Goal: Task Accomplishment & Management: Complete application form

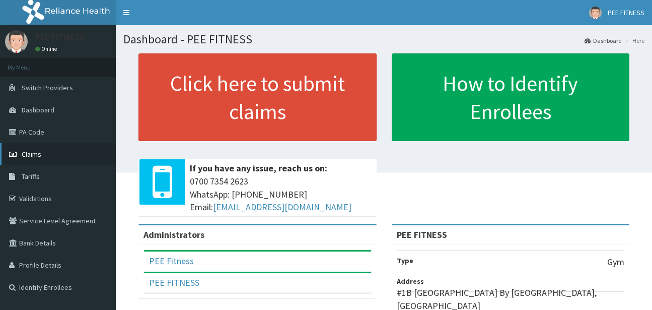
click at [35, 152] on span "Claims" at bounding box center [32, 154] width 20 height 9
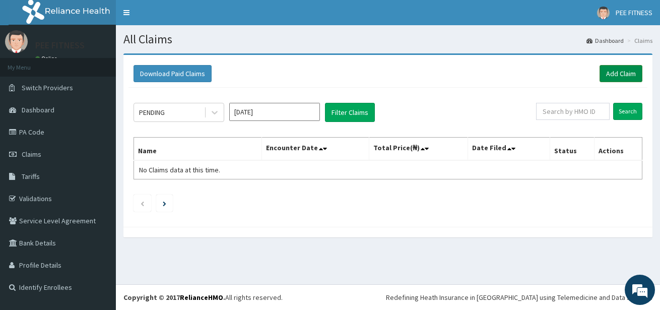
click at [624, 74] on link "Add Claim" at bounding box center [620, 73] width 43 height 17
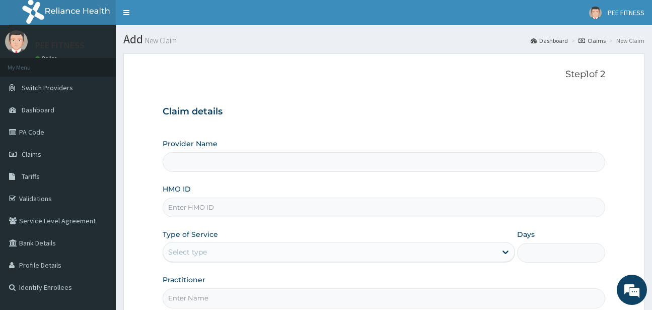
type input "PEE FITNESS"
type input "1"
click at [195, 210] on input "HMO ID" at bounding box center [384, 207] width 442 height 20
type input "t"
type input "TMT/10118/D"
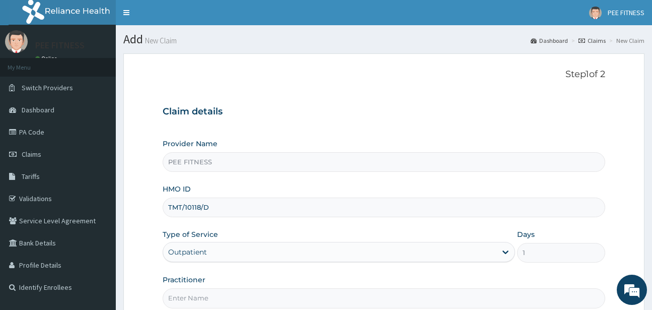
click at [197, 299] on input "Practitioner" at bounding box center [384, 298] width 442 height 20
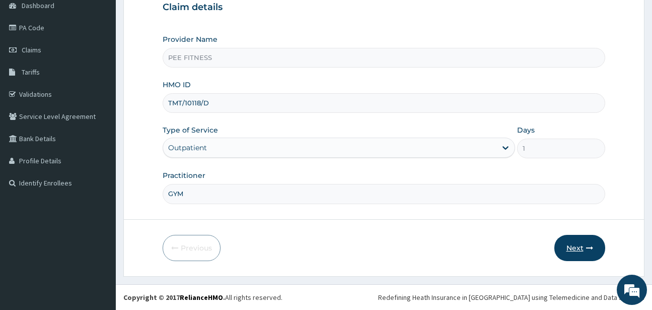
type input "GYM"
click at [583, 245] on button "Next" at bounding box center [580, 248] width 51 height 26
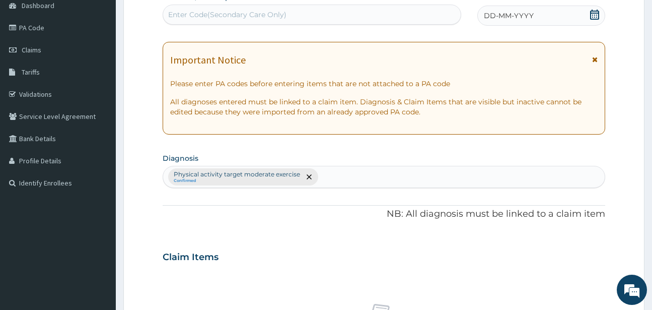
click at [596, 13] on icon at bounding box center [594, 15] width 9 height 10
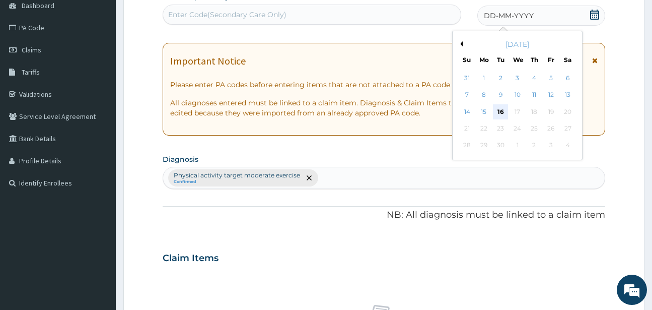
click at [502, 112] on div "16" at bounding box center [500, 111] width 15 height 15
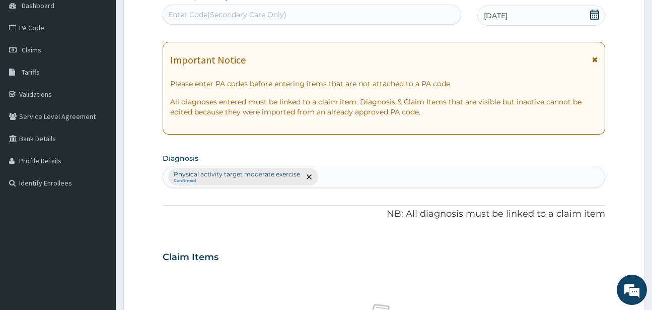
click at [171, 12] on div "Enter Code(Secondary Care Only)" at bounding box center [227, 15] width 118 height 10
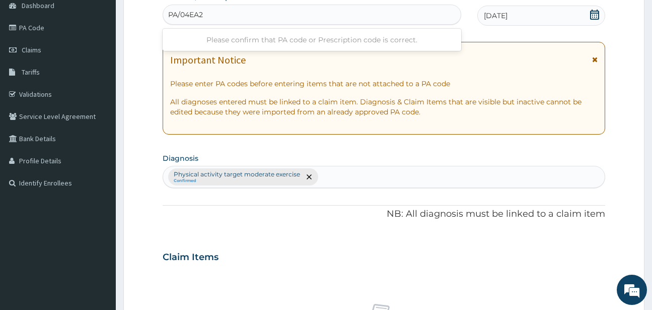
type input "PA/04EA21"
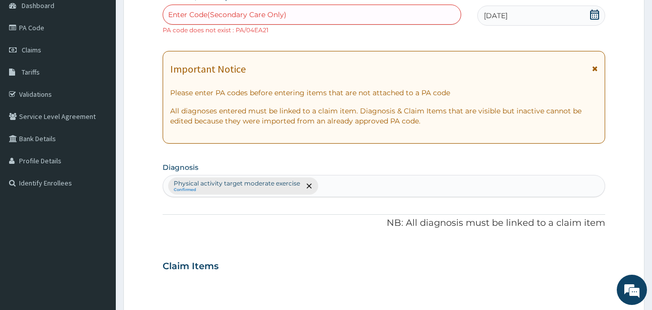
click at [175, 11] on div "Enter Code(Secondary Care Only)" at bounding box center [227, 15] width 118 height 10
type input "PA/04F721"
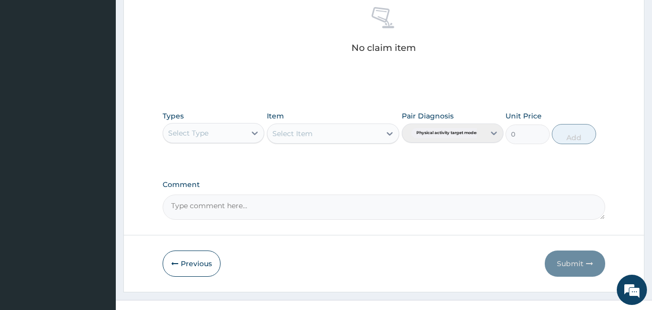
scroll to position [417, 0]
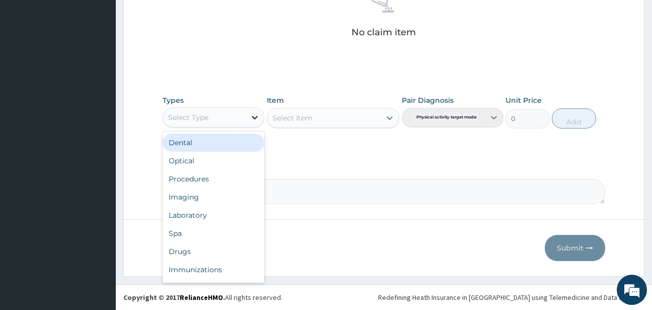
click at [254, 114] on icon at bounding box center [255, 117] width 10 height 10
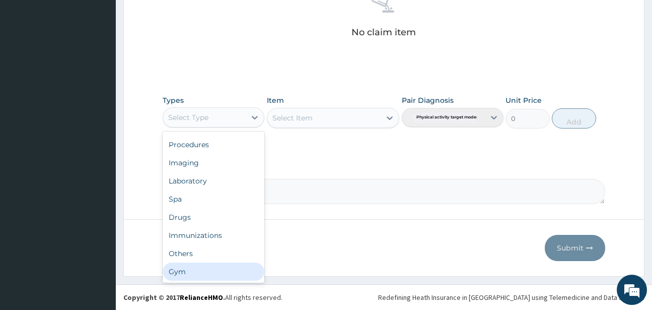
click at [198, 270] on div "Gym" at bounding box center [214, 271] width 102 height 18
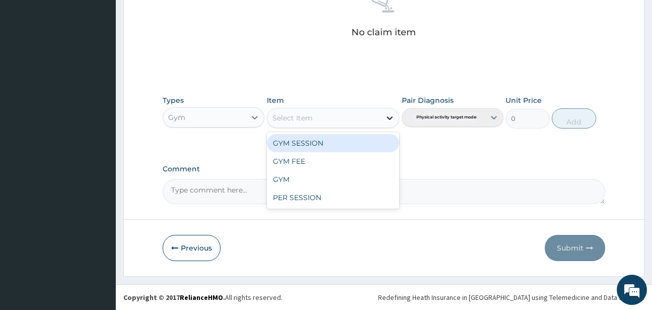
click at [390, 118] on icon at bounding box center [390, 118] width 10 height 10
click at [291, 146] on div "GYM SESSION" at bounding box center [333, 143] width 132 height 18
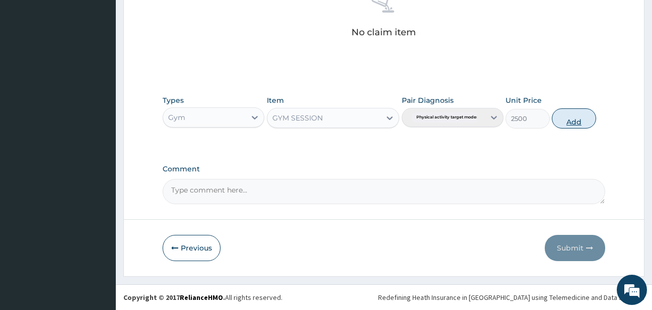
click at [566, 123] on button "Add" at bounding box center [574, 118] width 44 height 20
type input "0"
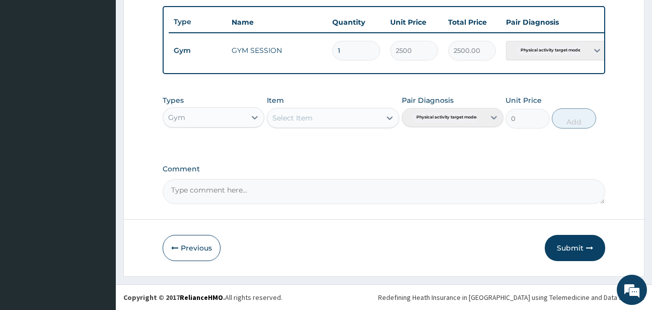
click at [565, 250] on button "Submit" at bounding box center [575, 248] width 60 height 26
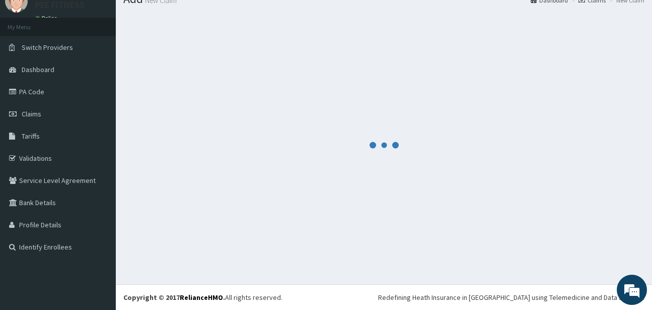
scroll to position [376, 0]
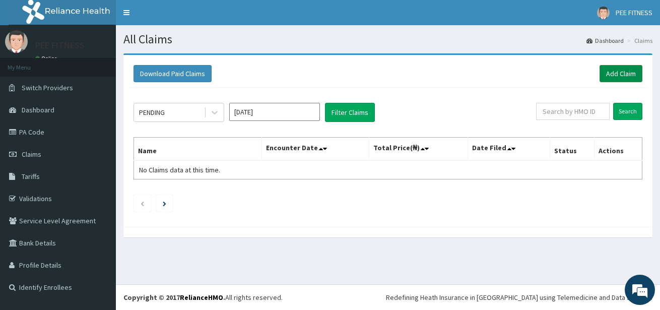
click at [626, 74] on link "Add Claim" at bounding box center [620, 73] width 43 height 17
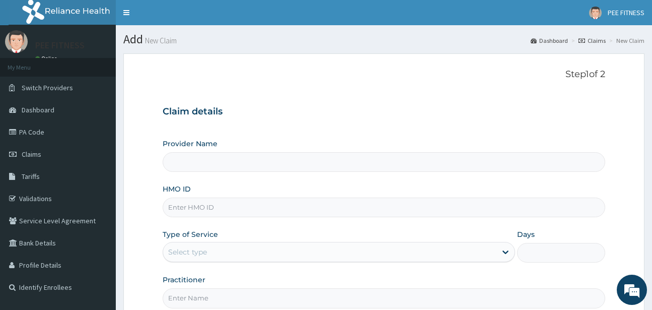
click at [191, 208] on input "HMO ID" at bounding box center [384, 207] width 442 height 20
type input "PEE FITNESS"
type input "1"
type input "TMT/10118/B"
click at [174, 296] on input "Practitioner" at bounding box center [384, 298] width 442 height 20
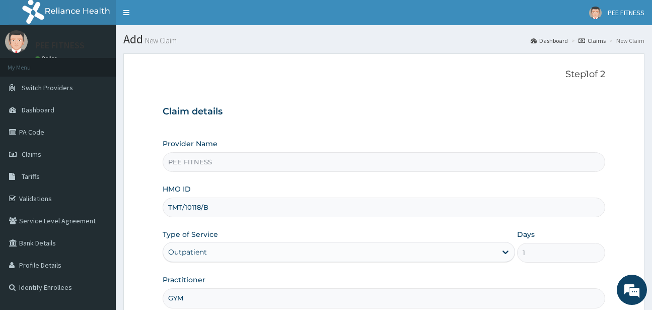
scroll to position [104, 0]
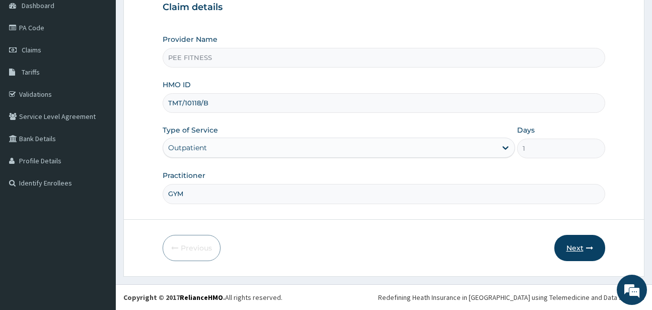
type input "GYM"
click at [570, 242] on button "Next" at bounding box center [580, 248] width 51 height 26
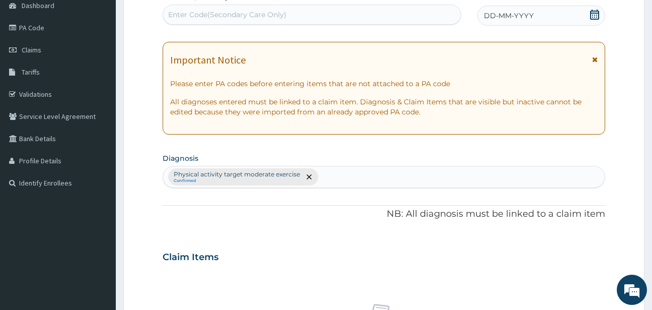
click at [176, 13] on div "Enter Code(Secondary Care Only)" at bounding box center [227, 15] width 118 height 10
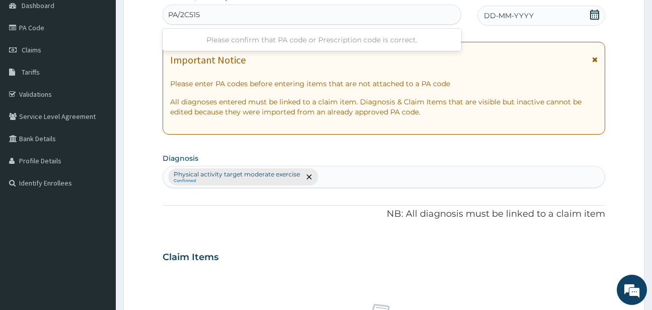
type input "PA/2C515E"
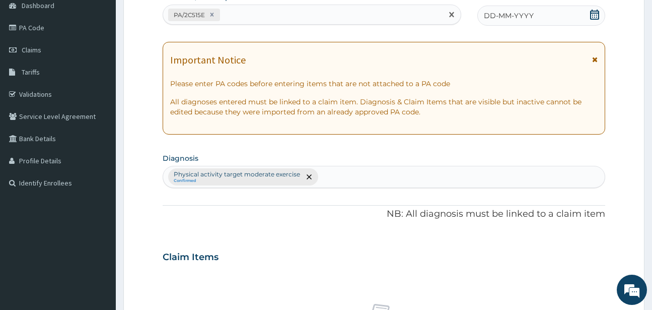
click at [594, 15] on icon at bounding box center [594, 15] width 9 height 10
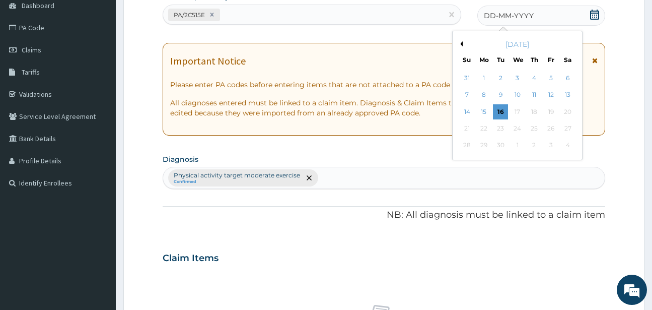
click at [498, 106] on div "16" at bounding box center [500, 111] width 15 height 15
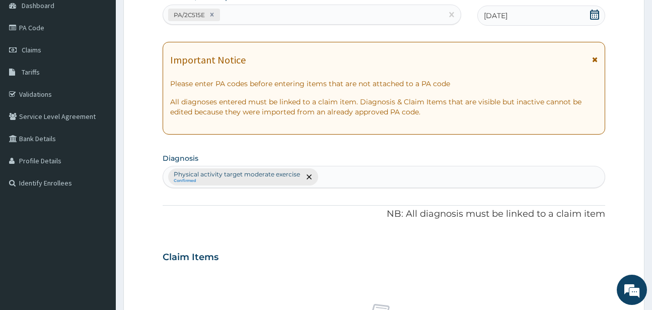
scroll to position [417, 0]
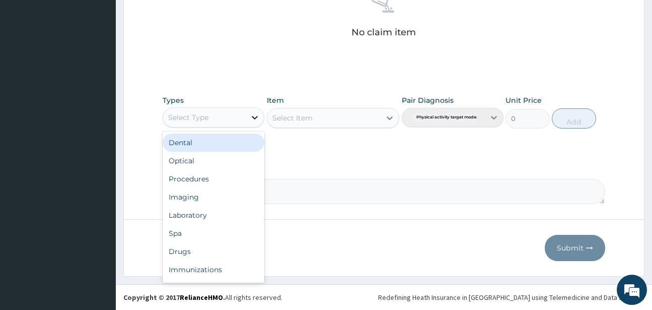
click at [252, 112] on icon at bounding box center [255, 117] width 10 height 10
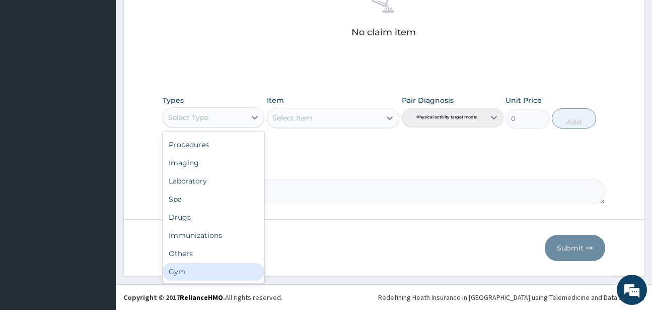
click at [187, 274] on div "Gym" at bounding box center [214, 271] width 102 height 18
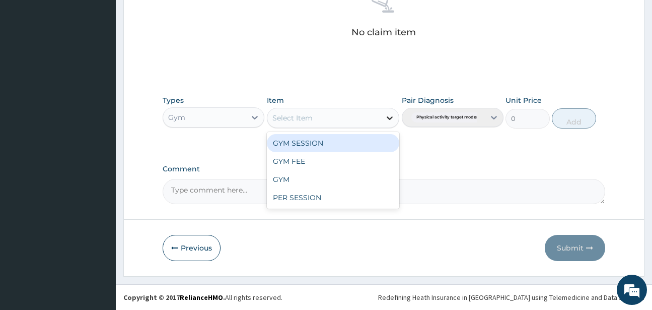
click at [388, 116] on icon at bounding box center [390, 118] width 10 height 10
click at [288, 140] on div "GYM SESSION" at bounding box center [333, 143] width 132 height 18
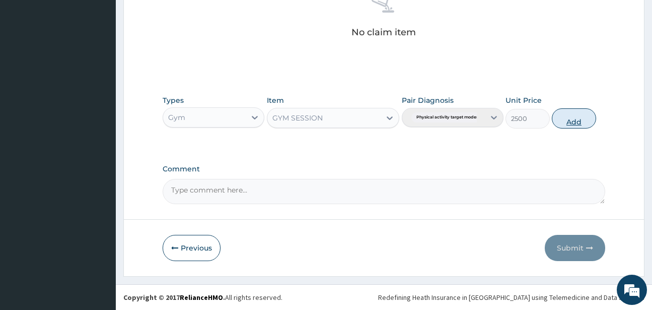
click at [578, 120] on button "Add" at bounding box center [574, 118] width 44 height 20
type input "0"
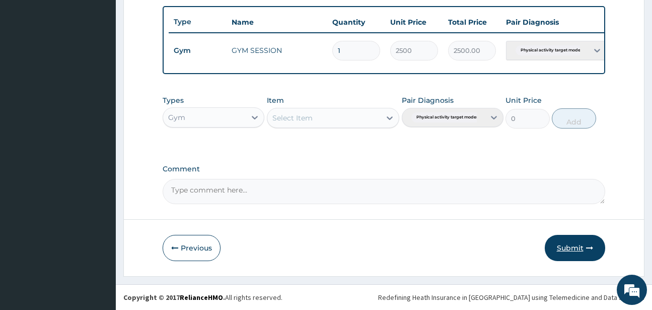
drag, startPoint x: 561, startPoint y: 248, endPoint x: 550, endPoint y: 221, distance: 29.2
click at [561, 245] on button "Submit" at bounding box center [575, 248] width 60 height 26
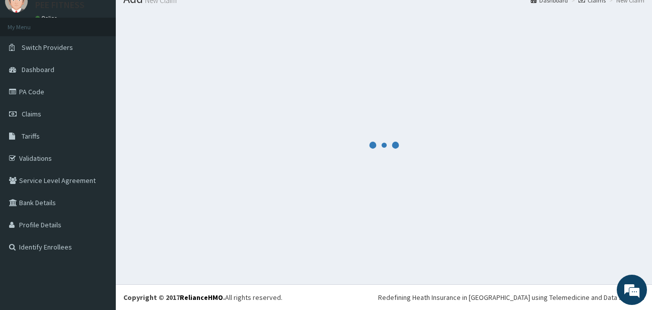
scroll to position [376, 0]
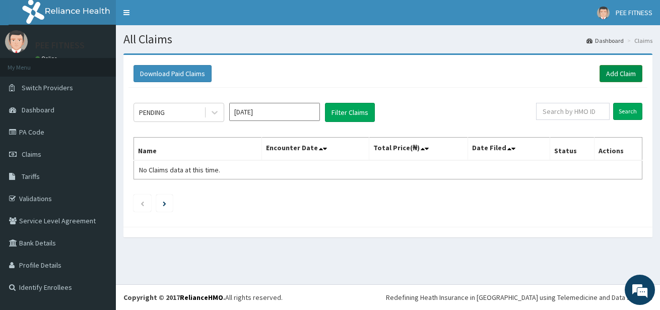
click at [614, 71] on link "Add Claim" at bounding box center [620, 73] width 43 height 17
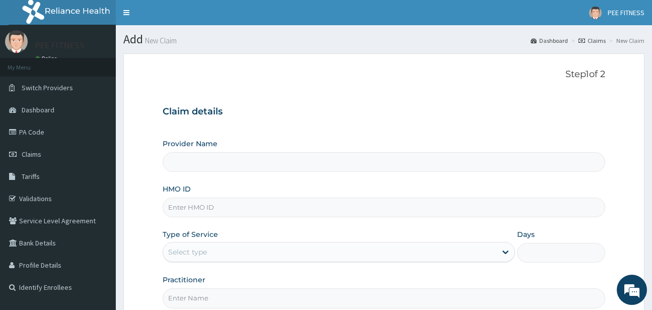
type input "PEE FITNESS"
type input "1"
click at [174, 248] on div "Outpatient" at bounding box center [339, 252] width 352 height 20
click at [192, 207] on input "HMO ID" at bounding box center [384, 207] width 442 height 20
type input "PLI/10109/A"
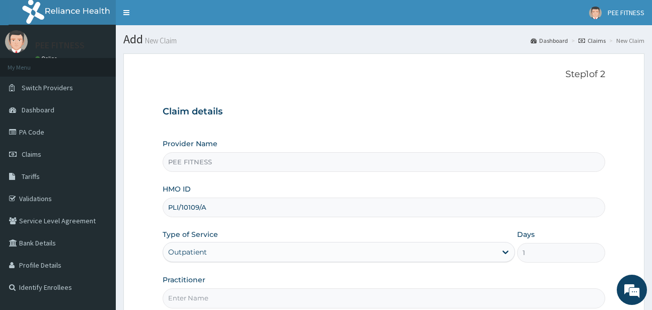
click at [186, 294] on input "Practitioner" at bounding box center [384, 298] width 442 height 20
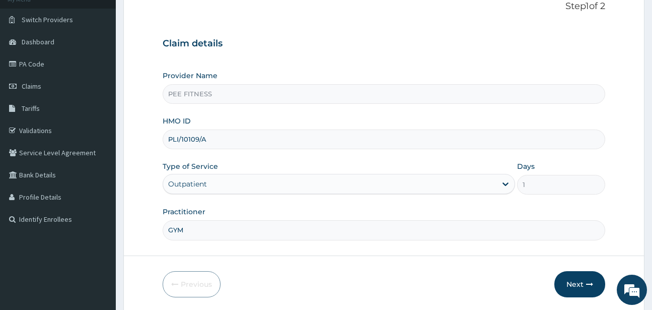
scroll to position [104, 0]
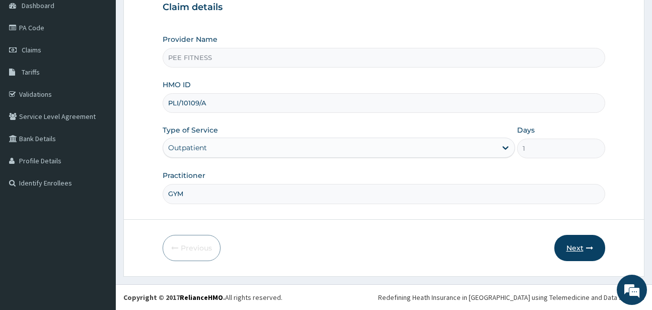
type input "GYM"
click at [569, 245] on button "Next" at bounding box center [580, 248] width 51 height 26
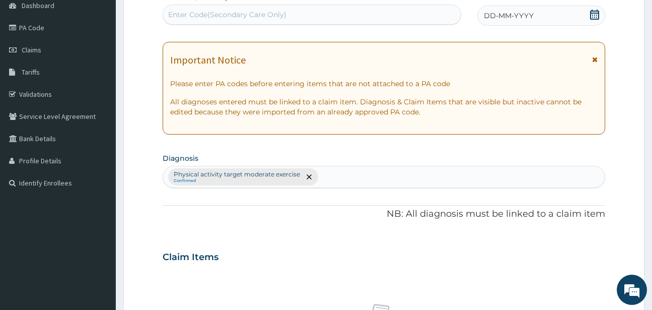
click at [592, 13] on icon at bounding box center [594, 15] width 9 height 10
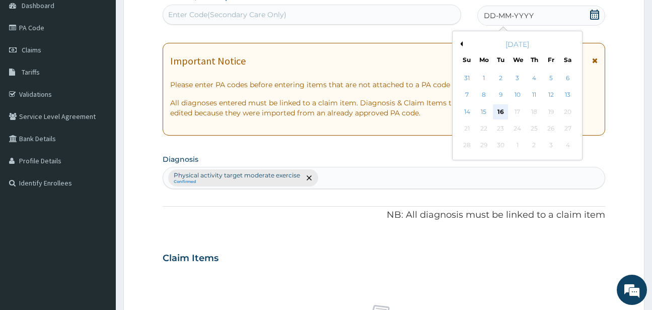
click at [505, 113] on div "16" at bounding box center [500, 111] width 15 height 15
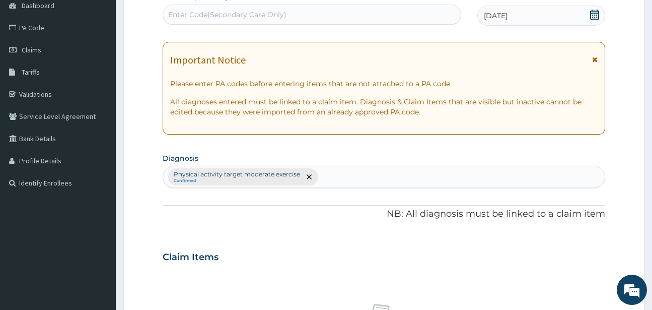
click at [195, 21] on div "Enter Code(Secondary Care Only)" at bounding box center [311, 15] width 297 height 16
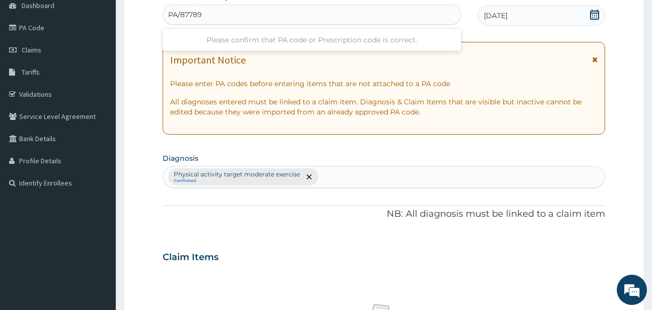
type input "PA/877896"
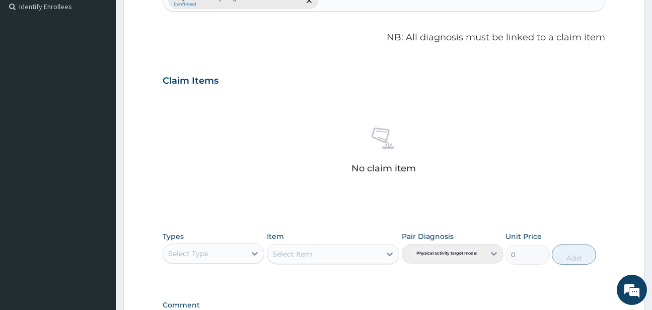
scroll to position [417, 0]
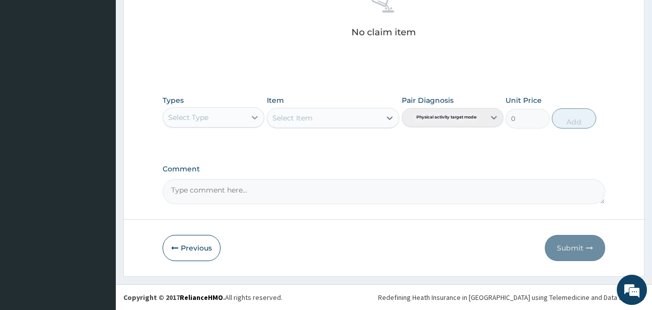
click at [249, 116] on div at bounding box center [255, 117] width 18 height 18
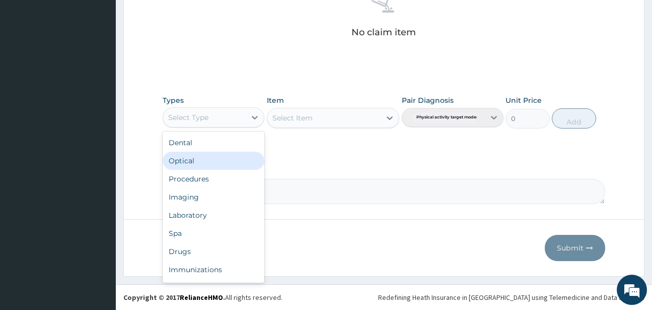
drag, startPoint x: 256, startPoint y: 172, endPoint x: 260, endPoint y: 219, distance: 47.5
click at [260, 219] on div "Dental Optical Procedures Imaging Laboratory Spa Drugs Immunizations Others Gym" at bounding box center [214, 206] width 102 height 151
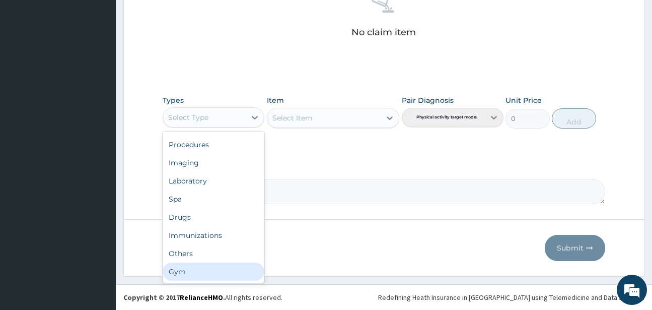
drag, startPoint x: 186, startPoint y: 273, endPoint x: 182, endPoint y: 242, distance: 31.0
click at [186, 272] on div "Gym" at bounding box center [214, 271] width 102 height 18
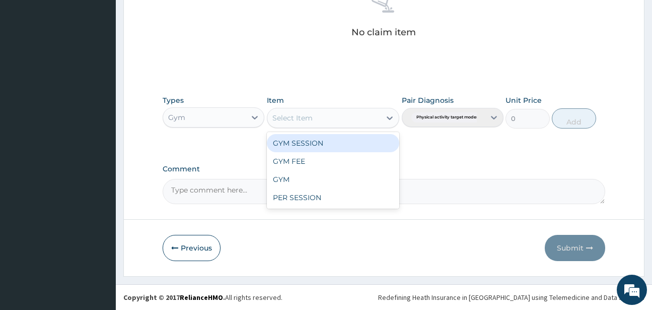
drag, startPoint x: 389, startPoint y: 119, endPoint x: 358, endPoint y: 135, distance: 35.1
click at [388, 119] on icon at bounding box center [390, 118] width 10 height 10
click at [284, 147] on div "GYM SESSION" at bounding box center [333, 143] width 132 height 18
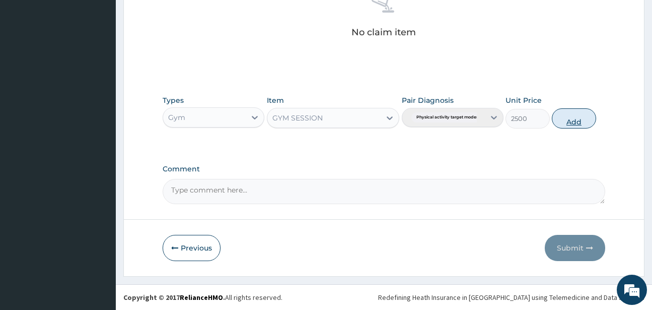
click at [563, 115] on button "Add" at bounding box center [574, 118] width 44 height 20
type input "0"
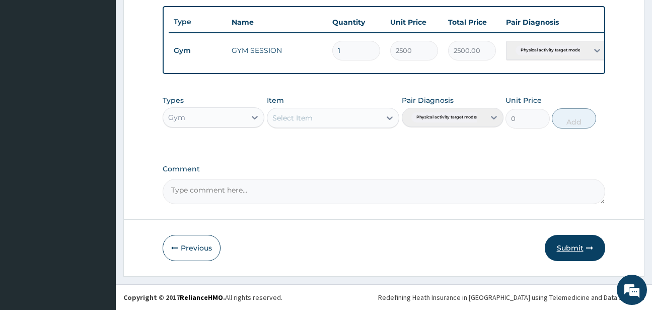
click at [573, 245] on button "Submit" at bounding box center [575, 248] width 60 height 26
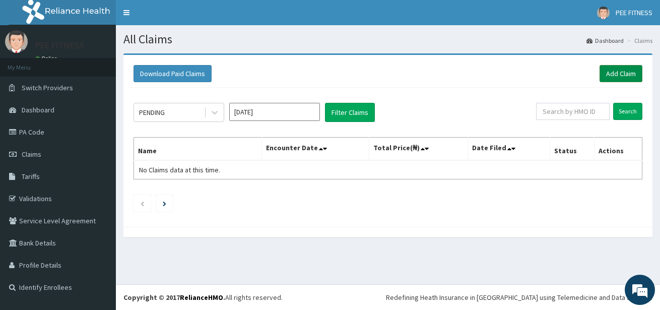
click at [618, 76] on link "Add Claim" at bounding box center [620, 73] width 43 height 17
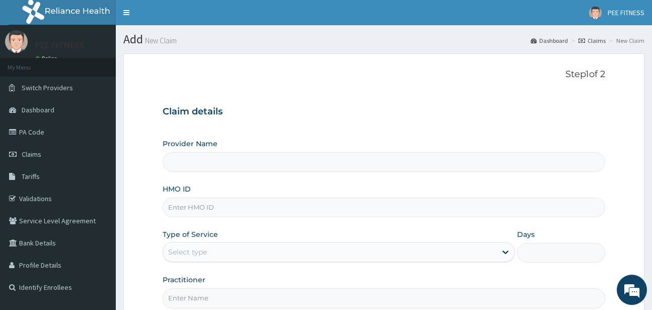
type input "PEE FITNESS"
type input "1"
click at [182, 207] on input "HMO ID" at bounding box center [384, 207] width 442 height 20
type input "CYS/10011/A"
click at [192, 308] on form "Step 1 of 2 Claim details Provider Name PEE FITNESS HMO ID CYS/10011/A Type of …" at bounding box center [383, 216] width 521 height 327
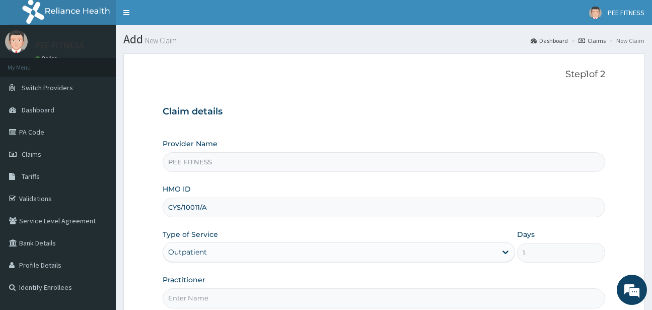
click at [192, 298] on input "Practitioner" at bounding box center [384, 298] width 442 height 20
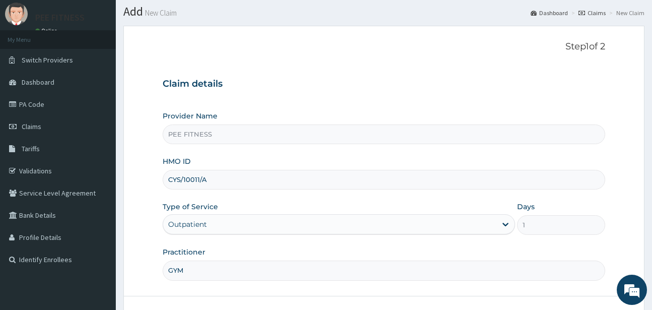
scroll to position [104, 0]
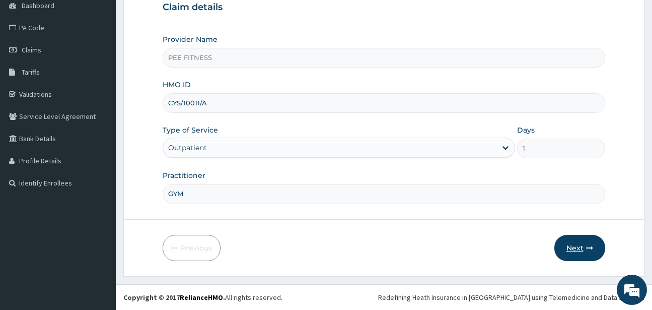
type input "GYM"
click at [576, 251] on button "Next" at bounding box center [580, 248] width 51 height 26
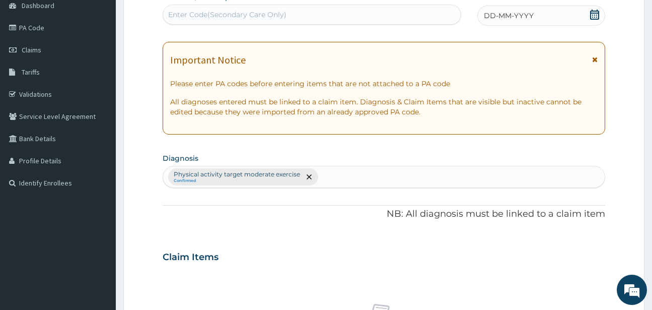
click at [596, 15] on icon at bounding box center [595, 15] width 10 height 10
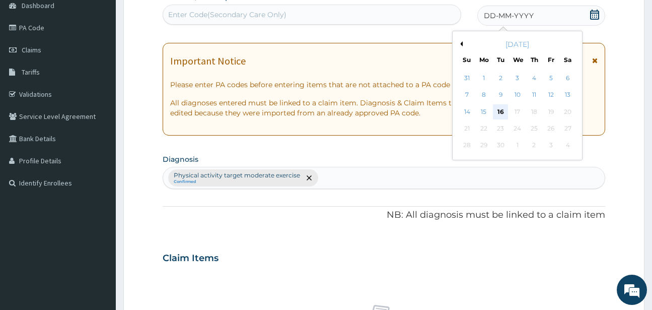
click at [500, 116] on div "16" at bounding box center [500, 111] width 15 height 15
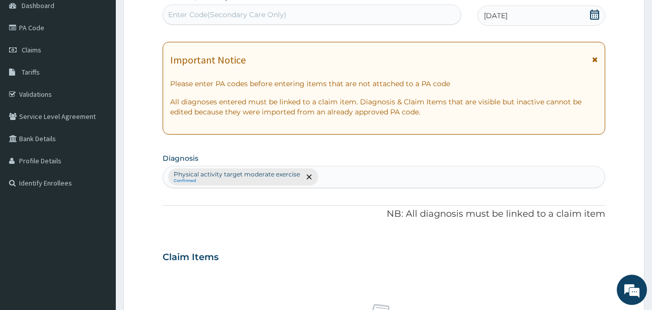
click at [175, 11] on div "Enter Code(Secondary Care Only)" at bounding box center [227, 15] width 118 height 10
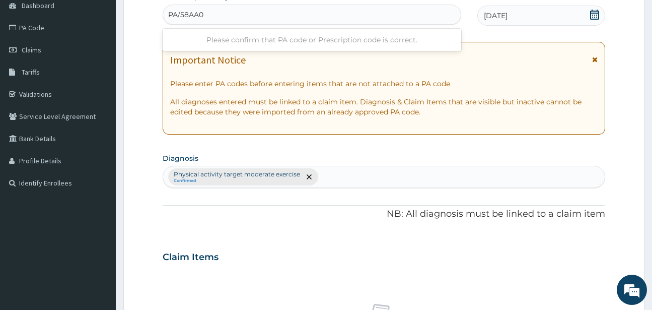
type input "PA/58AA0E"
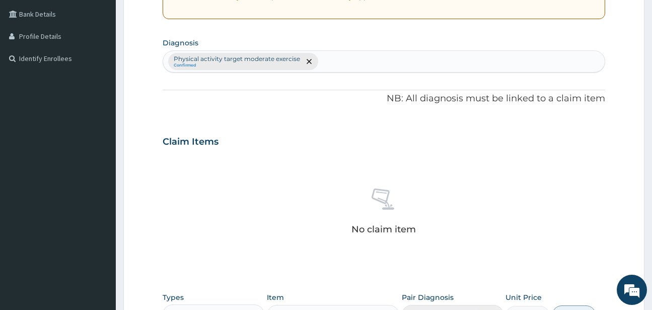
scroll to position [426, 0]
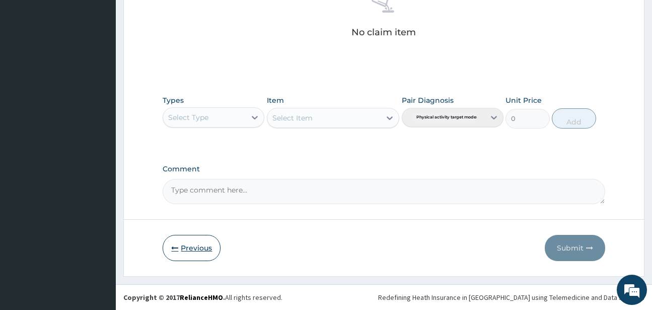
click at [187, 250] on button "Previous" at bounding box center [192, 248] width 58 height 26
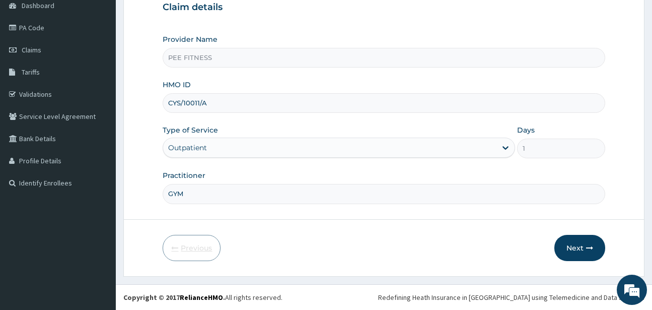
scroll to position [104, 0]
drag, startPoint x: 167, startPoint y: 101, endPoint x: 236, endPoint y: 106, distance: 69.2
click at [236, 106] on input "CYS/10011/A" at bounding box center [384, 103] width 442 height 20
type input "NBC/11263/A"
click at [571, 243] on button "Next" at bounding box center [580, 248] width 51 height 26
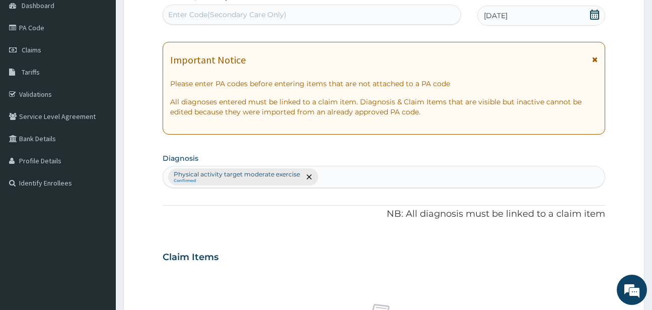
click at [192, 17] on div "Enter Code(Secondary Care Only)" at bounding box center [227, 15] width 118 height 10
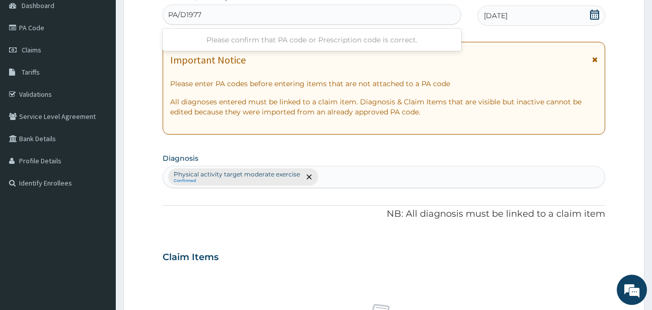
type input "PA/D19770"
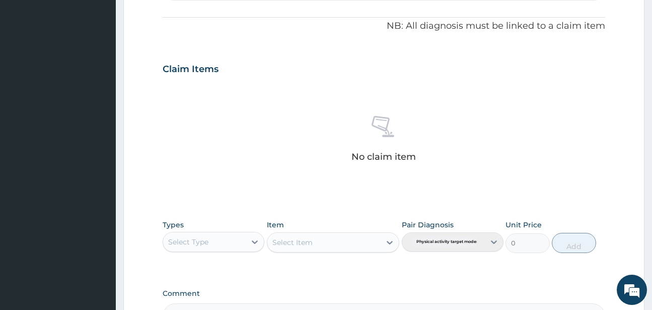
scroll to position [417, 0]
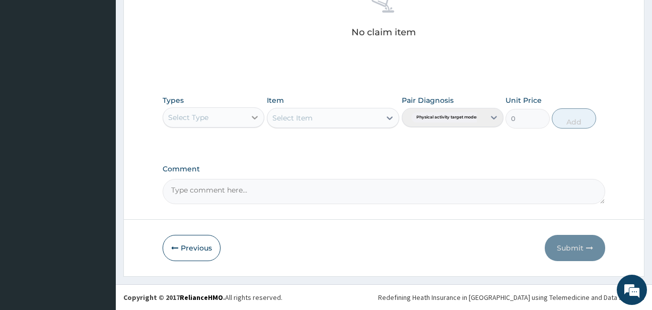
click at [257, 116] on icon at bounding box center [255, 118] width 6 height 4
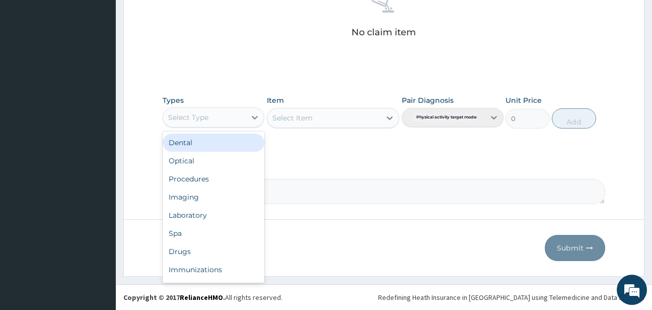
scroll to position [34, 0]
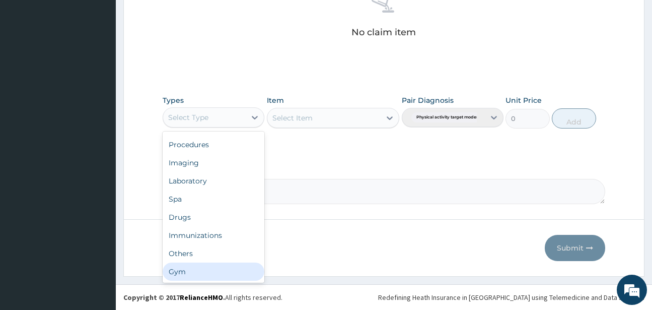
click at [187, 274] on div "Gym" at bounding box center [214, 271] width 102 height 18
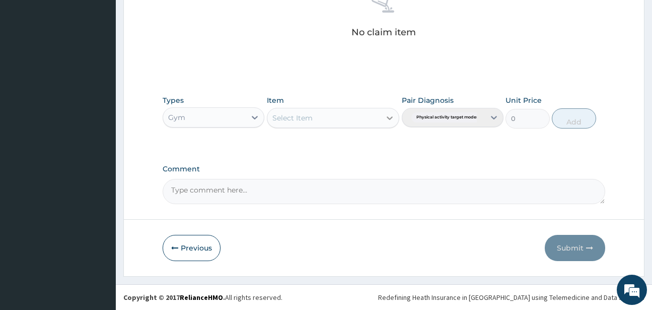
click at [389, 118] on icon at bounding box center [390, 118] width 6 height 4
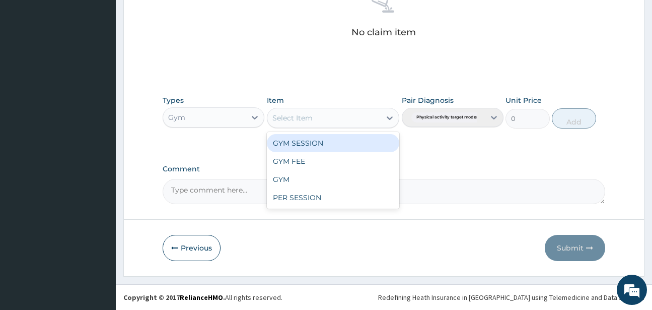
click at [288, 143] on div "GYM SESSION" at bounding box center [333, 143] width 132 height 18
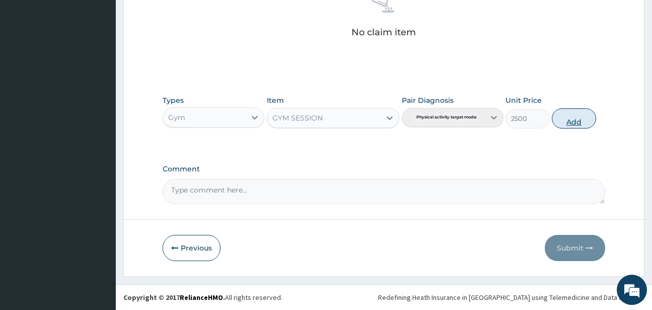
click at [580, 122] on button "Add" at bounding box center [574, 118] width 44 height 20
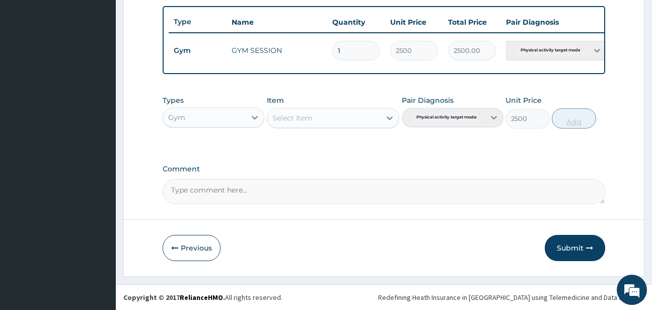
type input "0"
click at [571, 248] on button "Submit" at bounding box center [575, 248] width 60 height 26
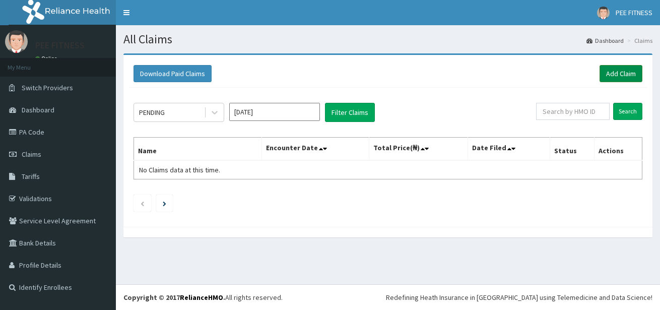
click at [609, 77] on link "Add Claim" at bounding box center [620, 73] width 43 height 17
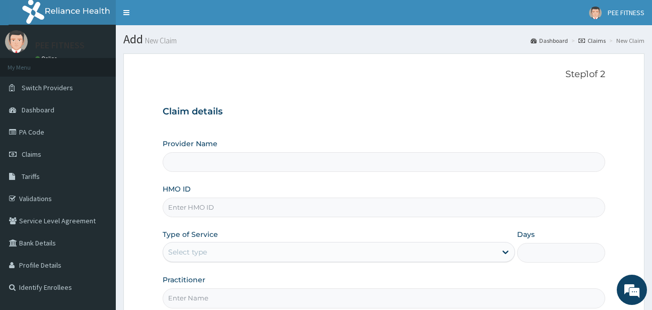
type input "PEE FITNESS"
type input "1"
click at [178, 206] on input "HMO ID" at bounding box center [384, 207] width 442 height 20
type input "TMT/10128/A"
click at [199, 293] on input "Practitioner" at bounding box center [384, 298] width 442 height 20
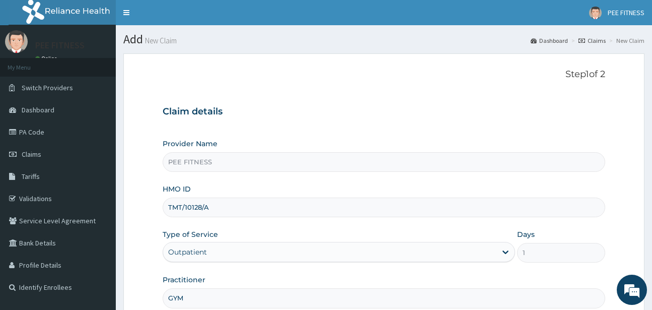
scroll to position [104, 0]
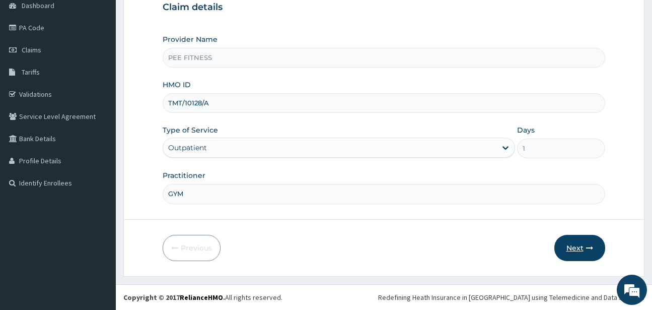
type input "GYM"
click at [571, 249] on button "Next" at bounding box center [580, 248] width 51 height 26
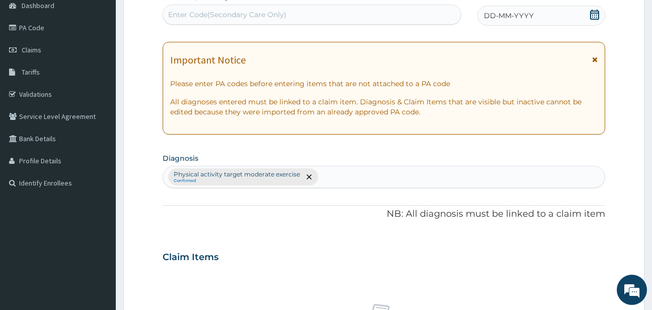
click at [598, 13] on icon at bounding box center [594, 15] width 9 height 10
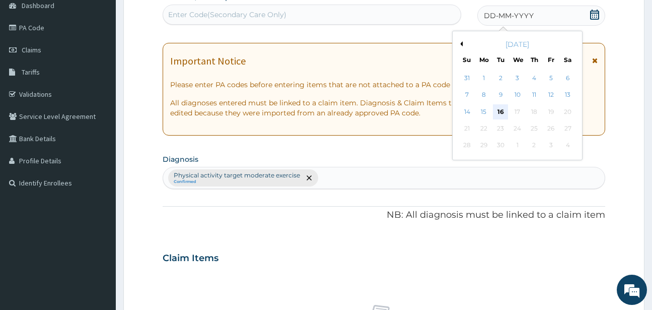
click at [498, 110] on div "16" at bounding box center [500, 111] width 15 height 15
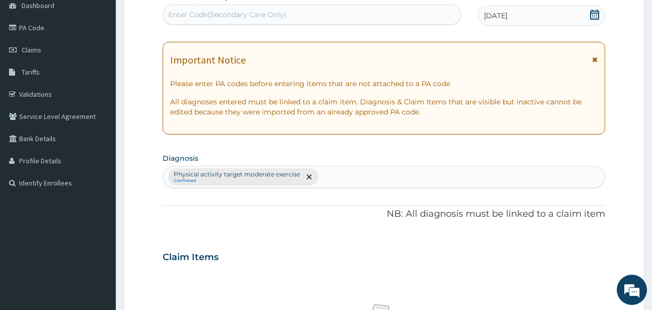
click at [172, 15] on div "Enter Code(Secondary Care Only)" at bounding box center [227, 15] width 118 height 10
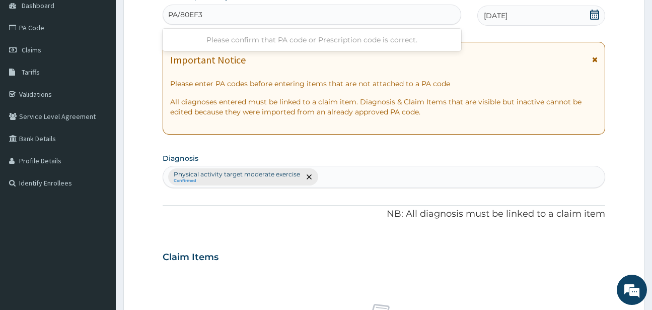
type input "PA/80EF3D"
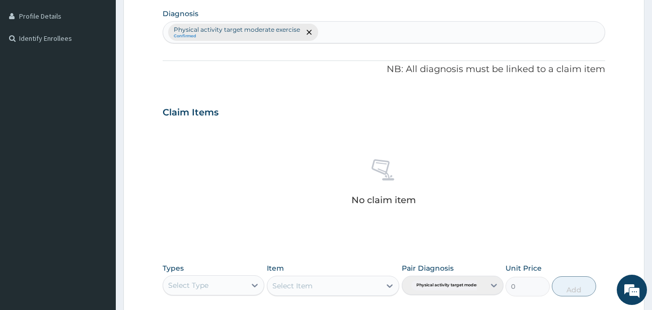
scroll to position [417, 0]
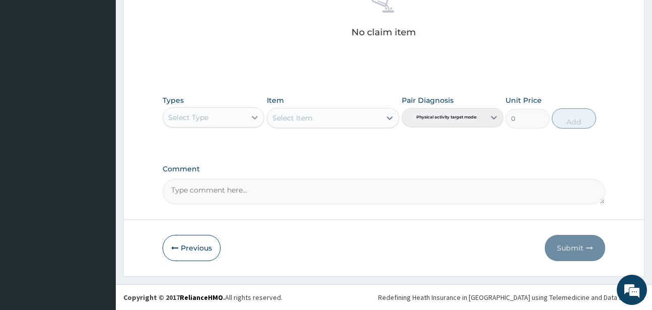
click at [256, 116] on icon at bounding box center [255, 117] width 10 height 10
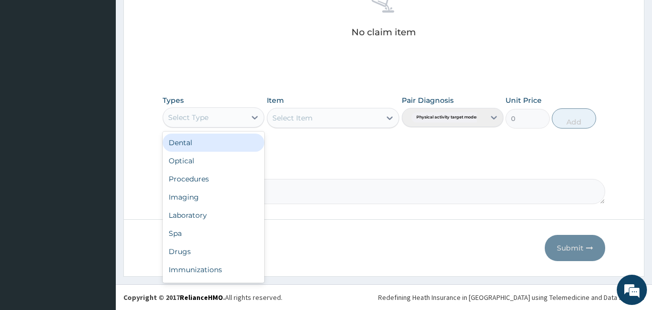
scroll to position [34, 0]
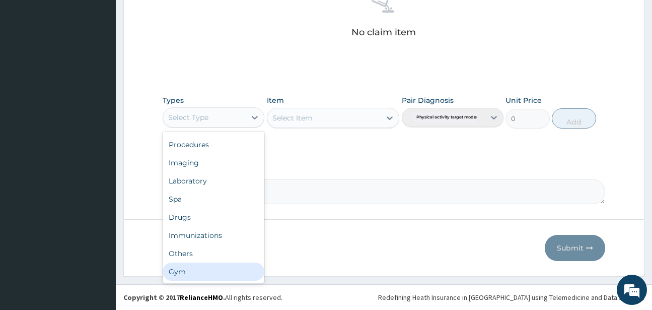
click at [180, 270] on div "Gym" at bounding box center [214, 271] width 102 height 18
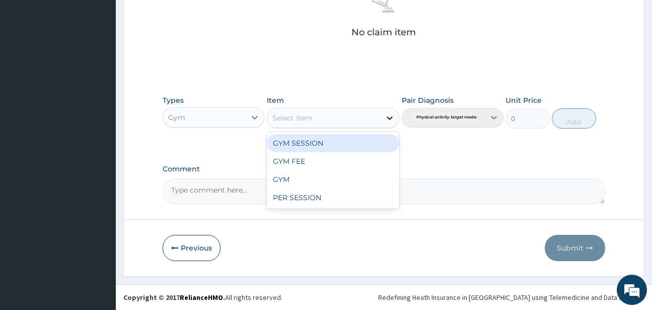
click at [389, 116] on icon at bounding box center [390, 118] width 10 height 10
click at [300, 140] on div "GYM SESSION" at bounding box center [333, 143] width 132 height 18
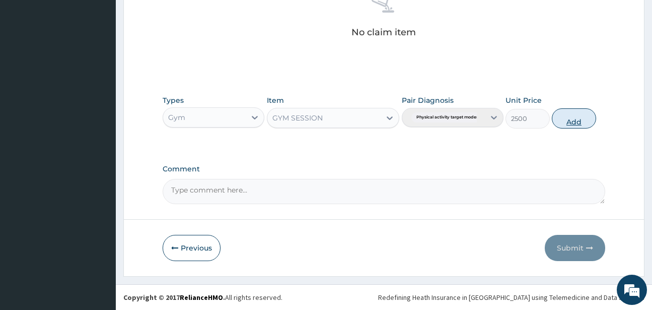
click at [570, 122] on button "Add" at bounding box center [574, 118] width 44 height 20
type input "0"
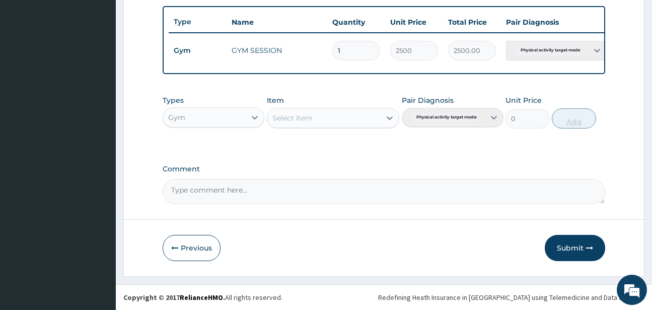
scroll to position [376, 0]
click at [563, 244] on button "Submit" at bounding box center [575, 248] width 60 height 26
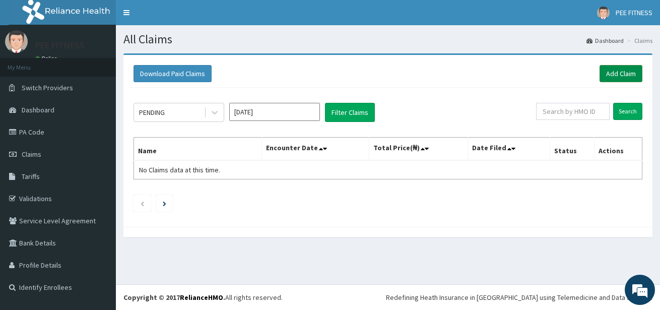
click at [615, 74] on link "Add Claim" at bounding box center [620, 73] width 43 height 17
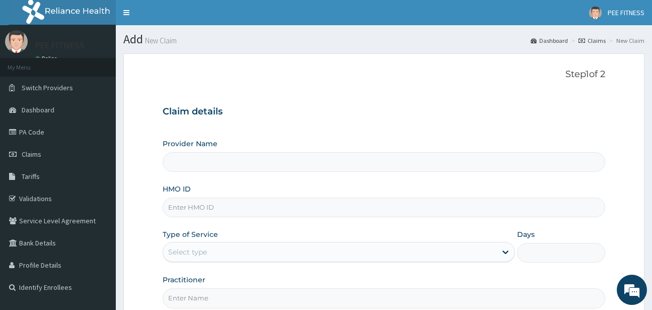
type input "PEE FITNESS"
type input "1"
click at [172, 205] on input "HMO ID" at bounding box center [384, 207] width 442 height 20
type input "PLI/10011/A"
click at [195, 297] on input "Practitioner" at bounding box center [384, 298] width 442 height 20
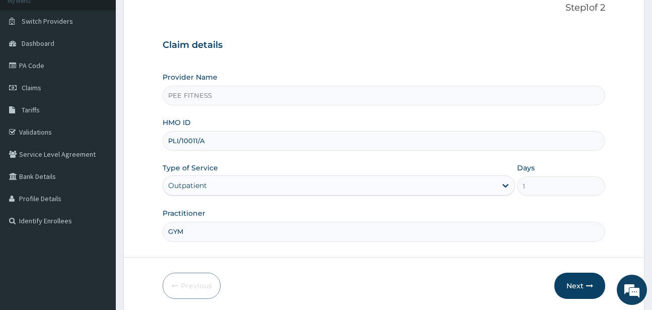
scroll to position [104, 0]
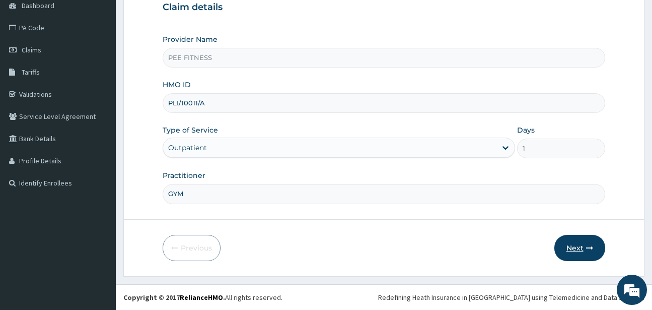
type input "GYM"
click at [581, 248] on button "Next" at bounding box center [580, 248] width 51 height 26
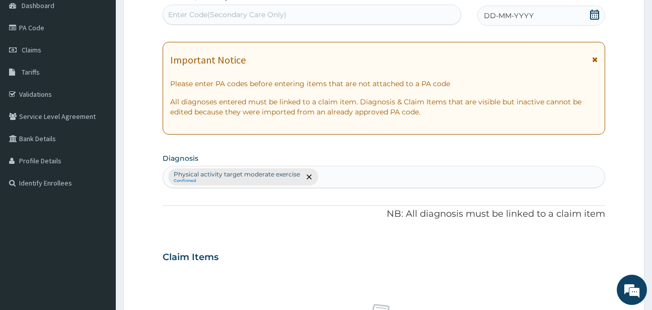
click at [596, 14] on icon at bounding box center [595, 15] width 10 height 10
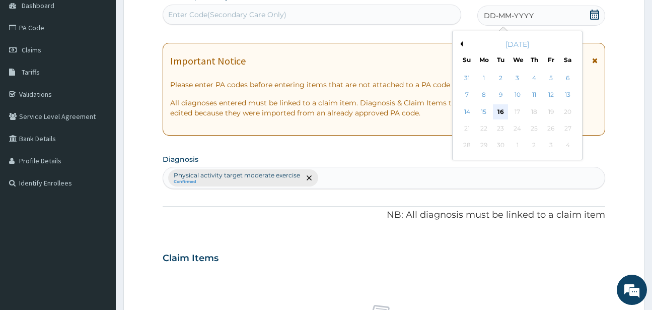
click at [500, 111] on div "16" at bounding box center [500, 111] width 15 height 15
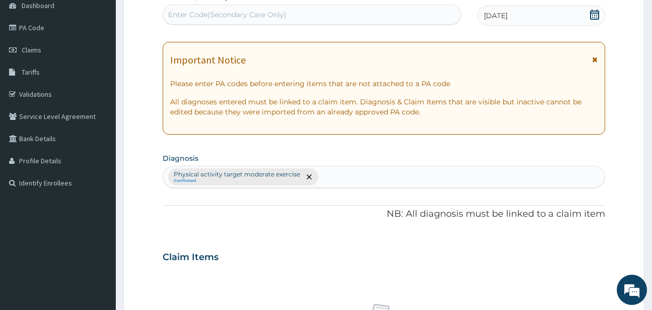
click at [182, 11] on div "Enter Code(Secondary Care Only)" at bounding box center [227, 15] width 118 height 10
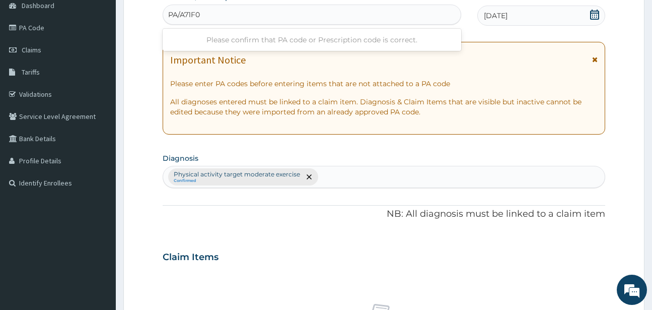
type input "PA/A71F04"
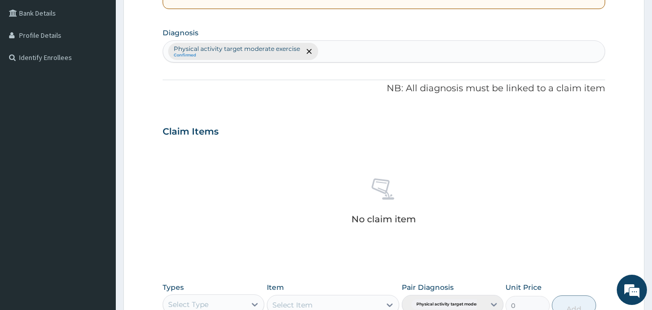
scroll to position [417, 0]
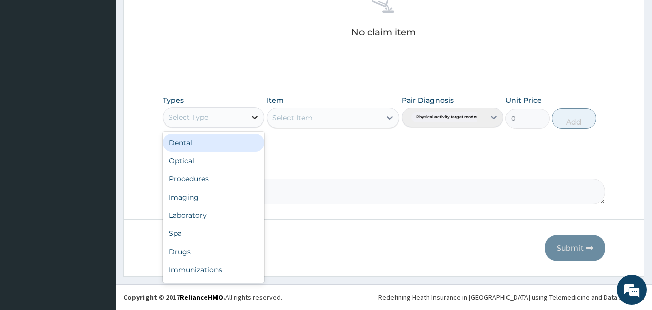
click at [252, 115] on icon at bounding box center [255, 117] width 10 height 10
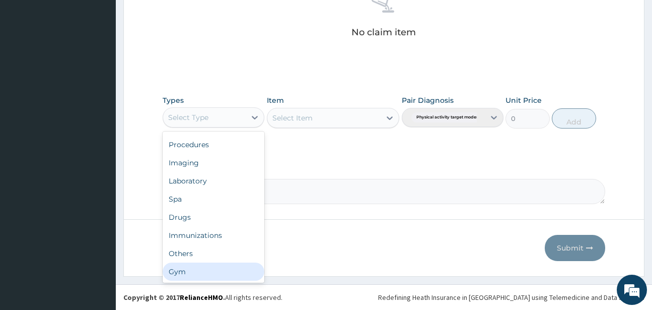
click at [179, 271] on div "Gym" at bounding box center [214, 271] width 102 height 18
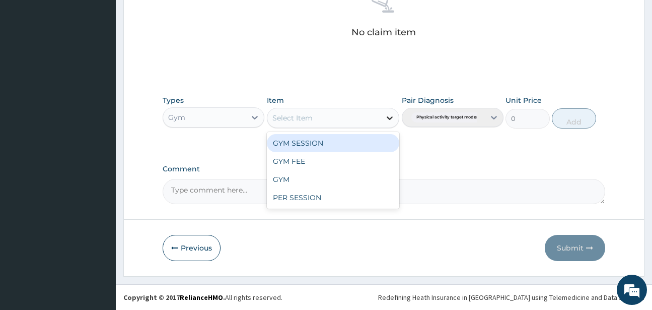
click at [393, 117] on icon at bounding box center [390, 118] width 10 height 10
click at [277, 144] on div "GYM SESSION" at bounding box center [333, 143] width 132 height 18
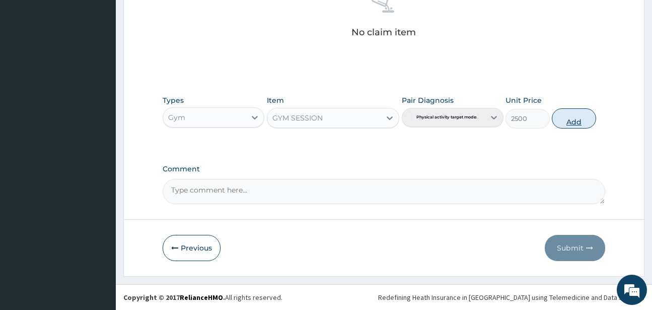
click at [576, 124] on button "Add" at bounding box center [574, 118] width 44 height 20
type input "0"
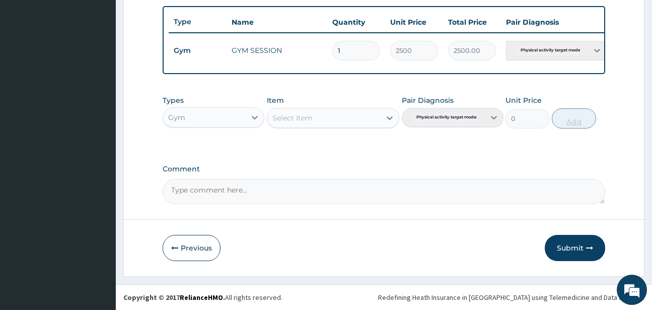
scroll to position [376, 0]
click at [565, 243] on button "Submit" at bounding box center [575, 248] width 60 height 26
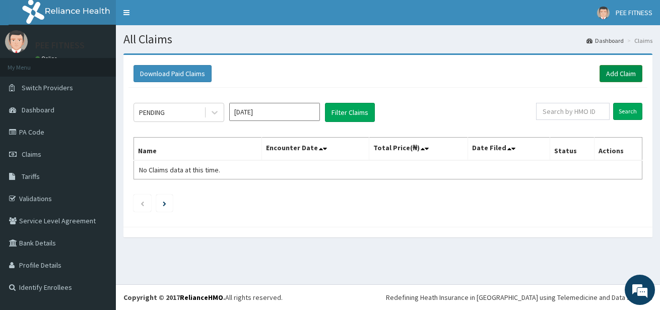
click at [624, 75] on link "Add Claim" at bounding box center [620, 73] width 43 height 17
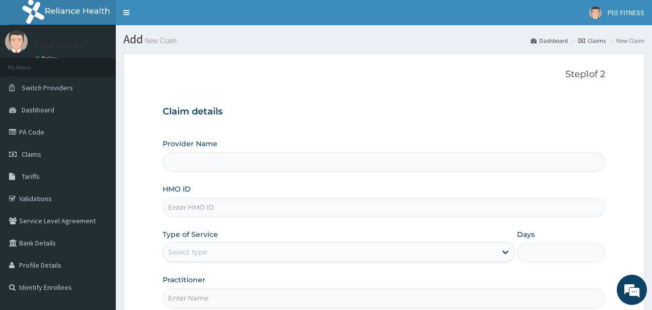
type input "PEE FITNESS"
type input "1"
click at [182, 209] on input "HMO ID" at bounding box center [384, 207] width 442 height 20
type input "PGM/10014/A"
click at [181, 302] on input "Practitioner" at bounding box center [384, 298] width 442 height 20
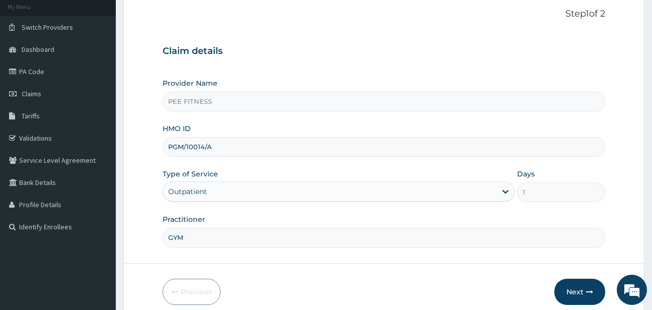
scroll to position [104, 0]
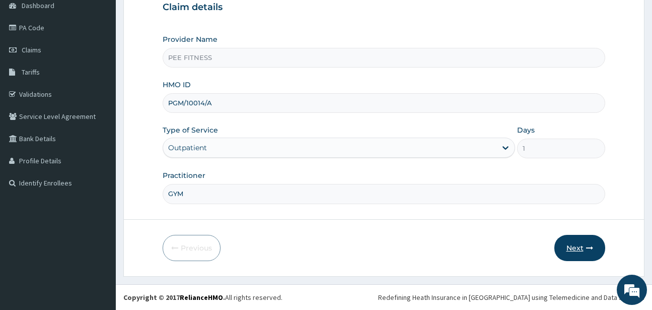
type input "GYM"
click at [576, 248] on button "Next" at bounding box center [580, 248] width 51 height 26
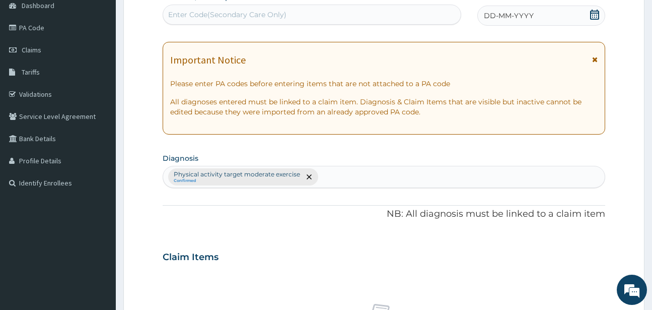
click at [599, 13] on icon at bounding box center [594, 15] width 9 height 10
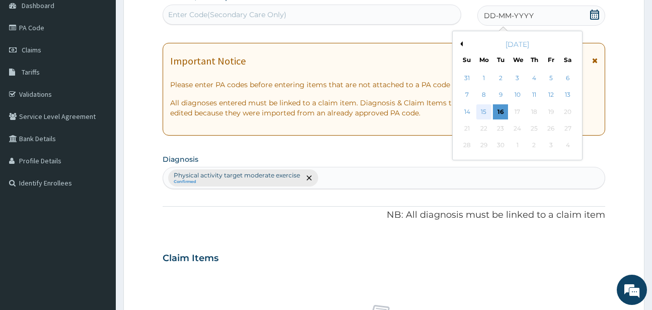
click at [484, 111] on div "15" at bounding box center [484, 111] width 15 height 15
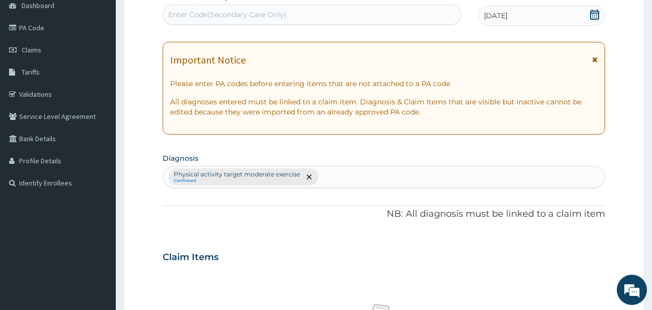
click at [220, 16] on div "Enter Code(Secondary Care Only)" at bounding box center [227, 15] width 118 height 10
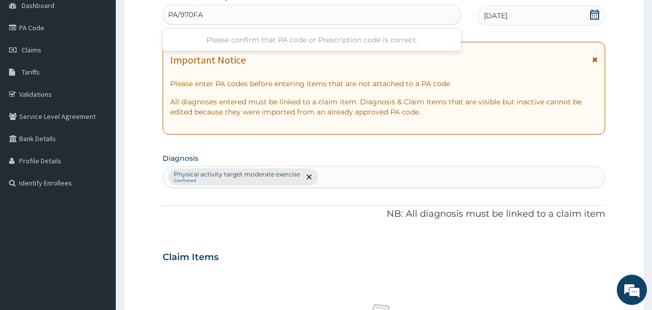
type input "PA/970FAD"
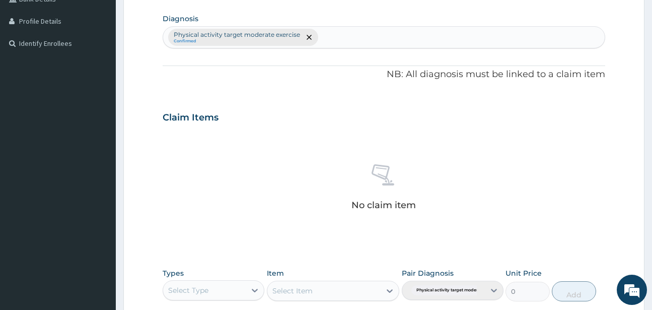
scroll to position [417, 0]
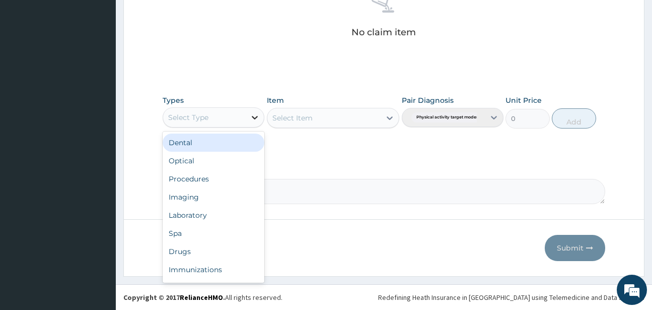
click at [256, 116] on icon at bounding box center [255, 117] width 10 height 10
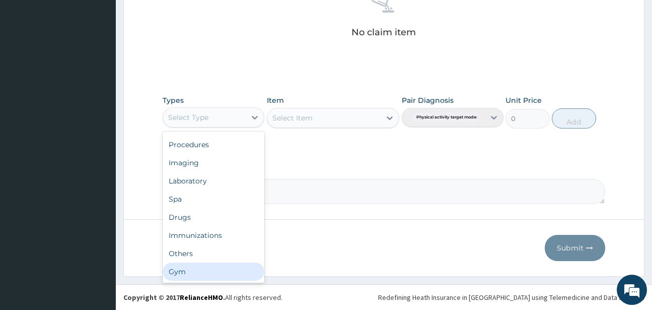
click at [186, 269] on div "Gym" at bounding box center [214, 271] width 102 height 18
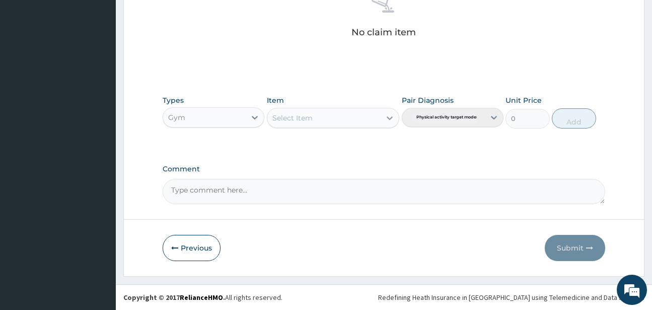
click at [392, 116] on icon at bounding box center [390, 118] width 10 height 10
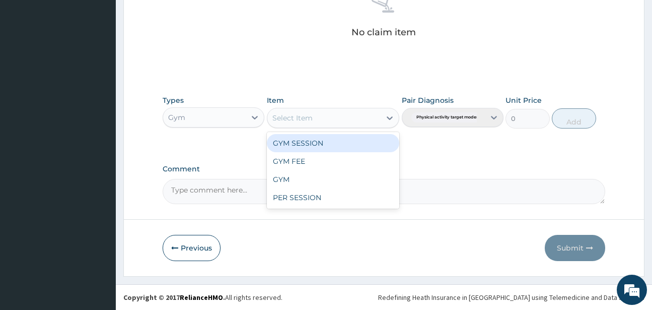
click at [288, 144] on div "GYM SESSION" at bounding box center [333, 143] width 132 height 18
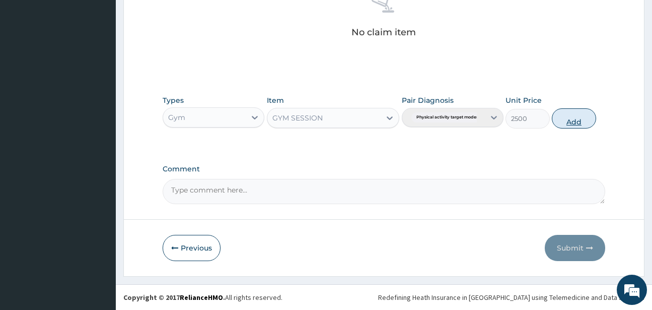
click at [572, 116] on button "Add" at bounding box center [574, 118] width 44 height 20
type input "0"
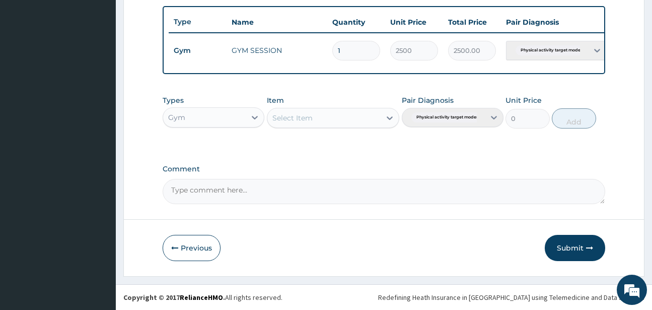
scroll to position [376, 0]
click at [566, 251] on button "Submit" at bounding box center [575, 248] width 60 height 26
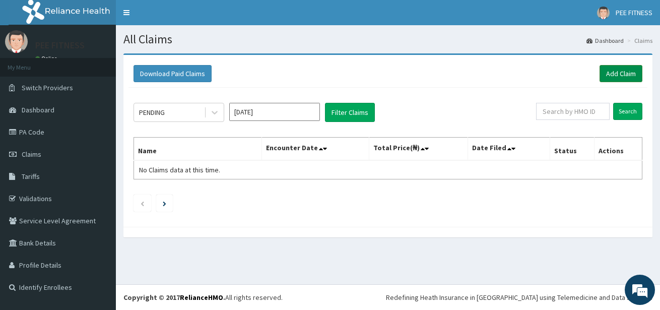
click at [612, 76] on link "Add Claim" at bounding box center [620, 73] width 43 height 17
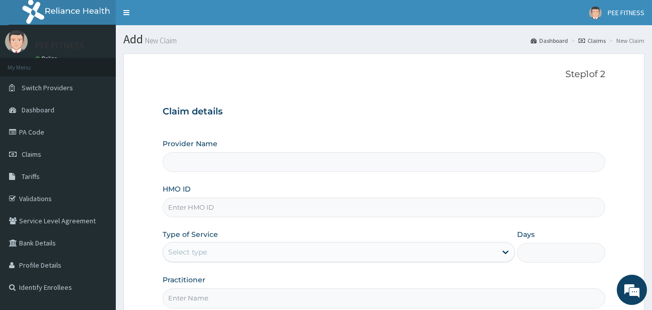
type input "PEE FITNESS"
type input "1"
click at [170, 206] on input "HMO ID" at bounding box center [384, 207] width 442 height 20
type input "SFA/14607/A"
click at [208, 298] on input "Practitioner" at bounding box center [384, 298] width 442 height 20
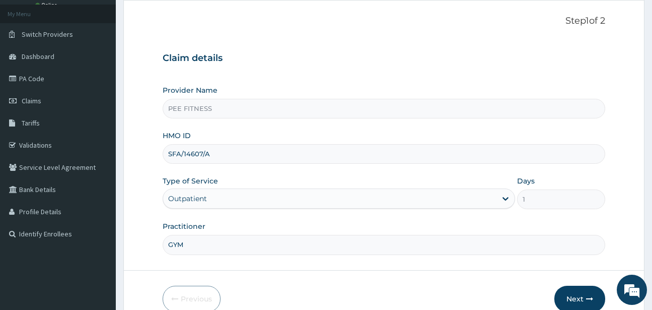
scroll to position [104, 0]
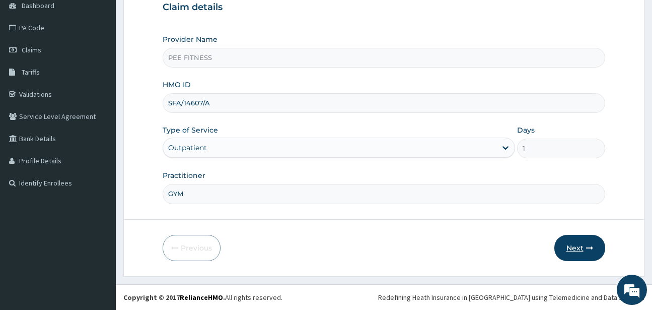
type input "GYM"
click at [569, 248] on button "Next" at bounding box center [580, 248] width 51 height 26
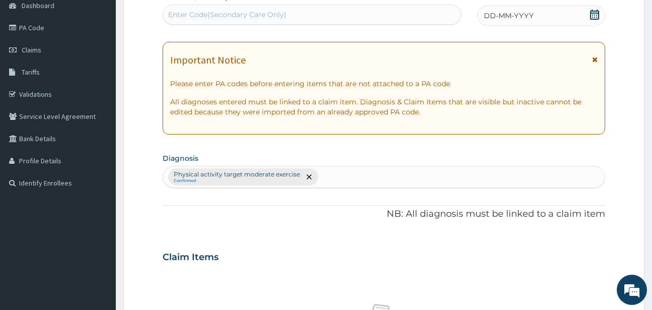
click at [592, 19] on icon at bounding box center [595, 15] width 10 height 10
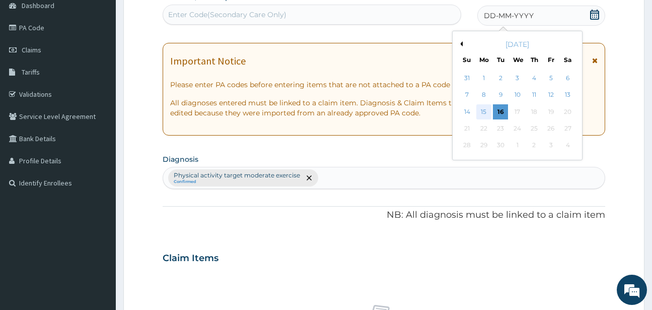
click at [481, 112] on div "15" at bounding box center [484, 111] width 15 height 15
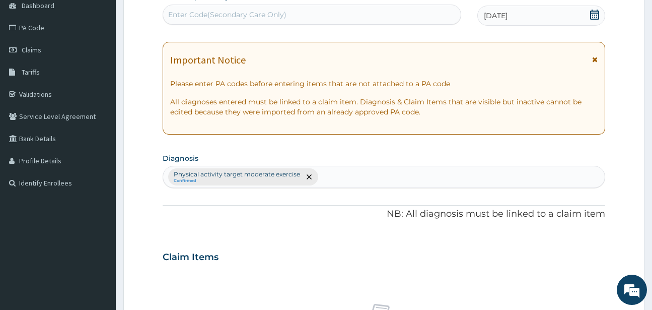
click at [183, 12] on div "Enter Code(Secondary Care Only)" at bounding box center [227, 15] width 118 height 10
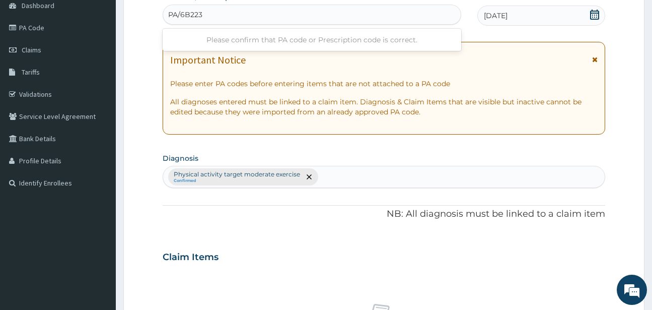
type input "PA/6B223B"
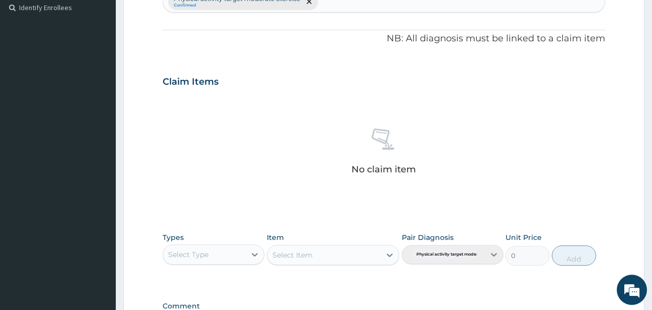
scroll to position [417, 0]
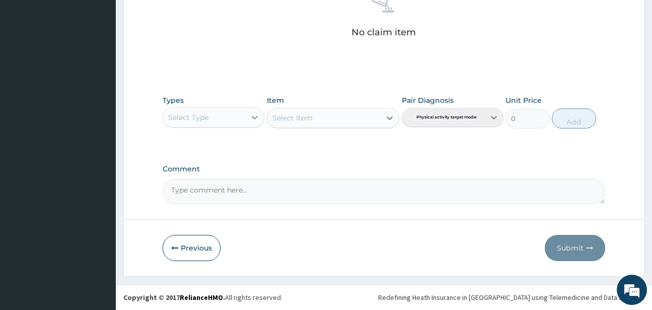
click at [257, 113] on icon at bounding box center [255, 117] width 10 height 10
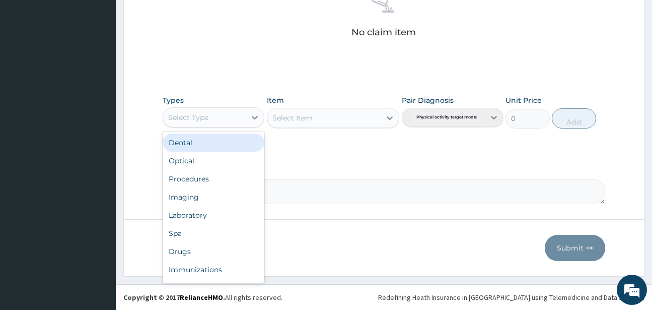
scroll to position [34, 0]
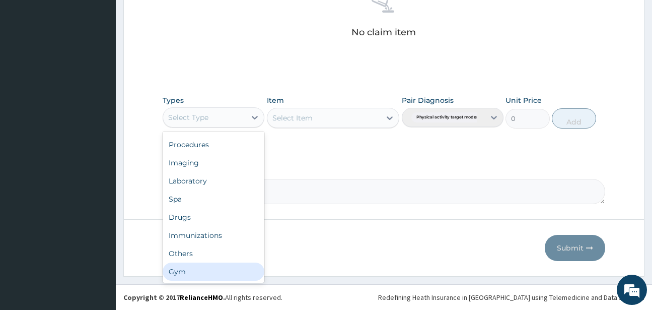
click at [185, 269] on div "Gym" at bounding box center [214, 271] width 102 height 18
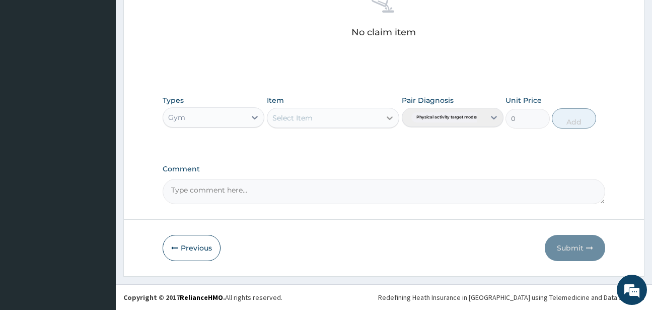
click at [389, 115] on icon at bounding box center [390, 118] width 10 height 10
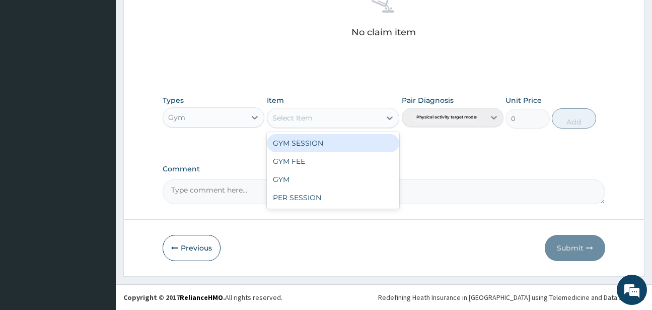
click at [284, 138] on div "GYM SESSION" at bounding box center [333, 143] width 132 height 18
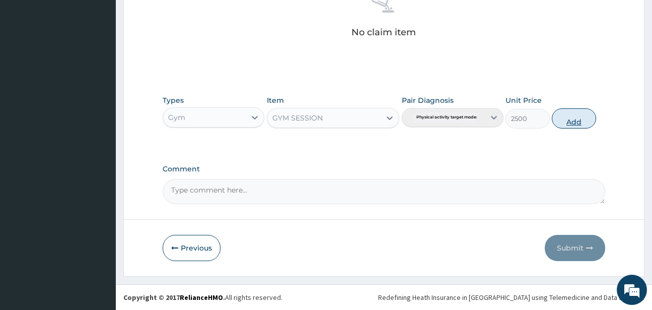
click at [565, 118] on button "Add" at bounding box center [574, 118] width 44 height 20
type input "0"
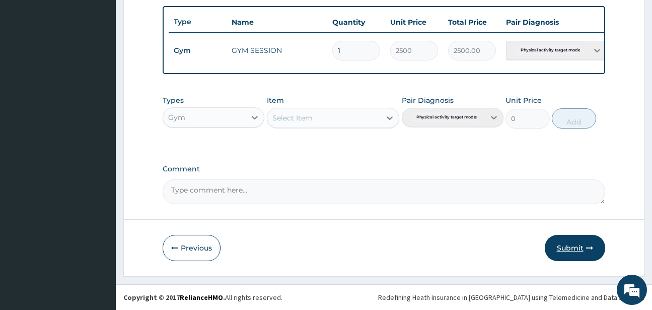
click at [571, 242] on button "Submit" at bounding box center [575, 248] width 60 height 26
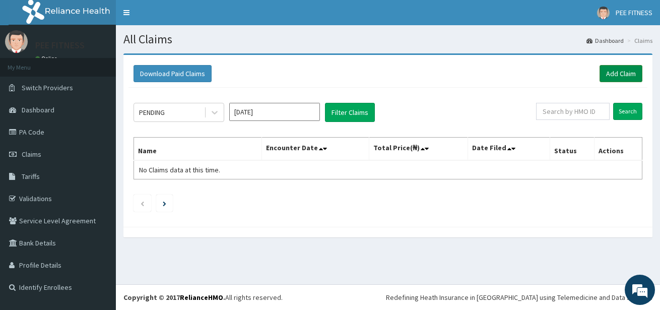
click at [620, 73] on link "Add Claim" at bounding box center [620, 73] width 43 height 17
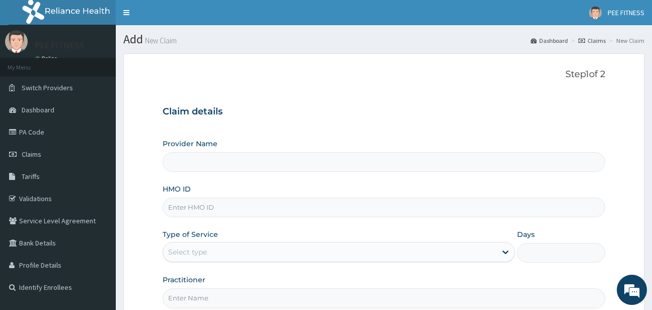
type input "PEE FITNESS"
type input "1"
click at [175, 209] on input "HMO ID" at bounding box center [384, 207] width 442 height 20
type input "CYS/10011/A"
click at [200, 298] on input "Practitioner" at bounding box center [384, 298] width 442 height 20
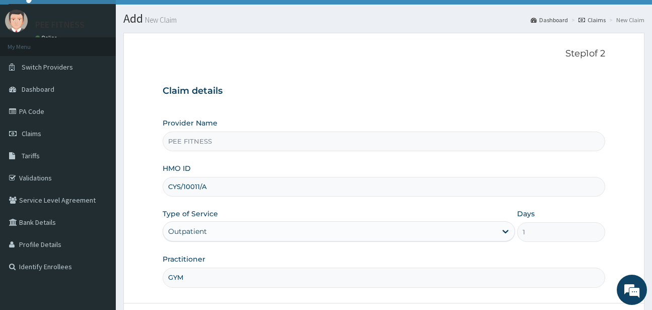
scroll to position [104, 0]
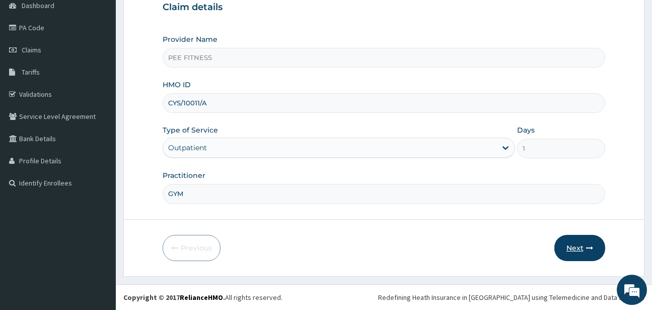
type input "GYM"
click at [578, 249] on button "Next" at bounding box center [580, 248] width 51 height 26
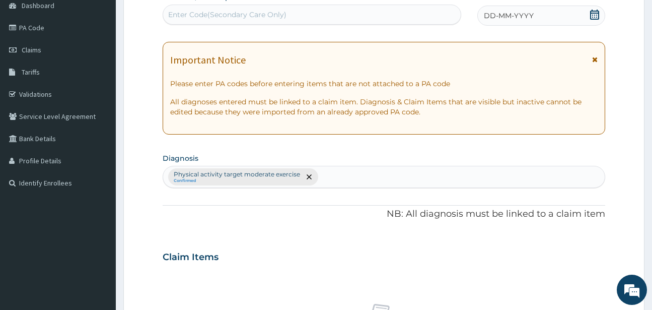
click at [196, 14] on div "Enter Code(Secondary Care Only)" at bounding box center [227, 15] width 118 height 10
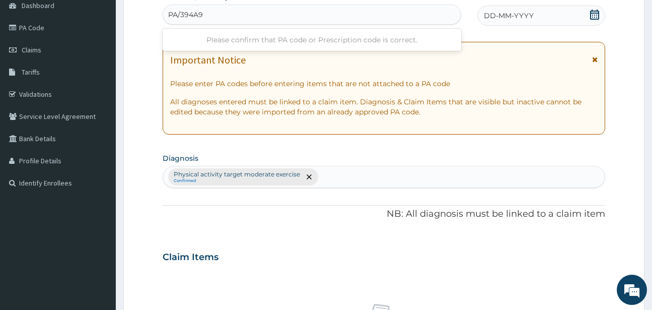
type input "PA/394A97"
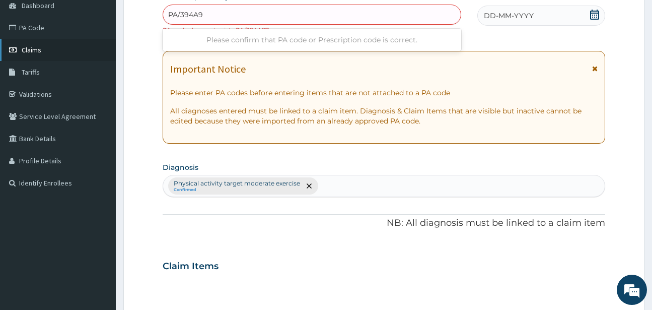
type input "PA/394A97"
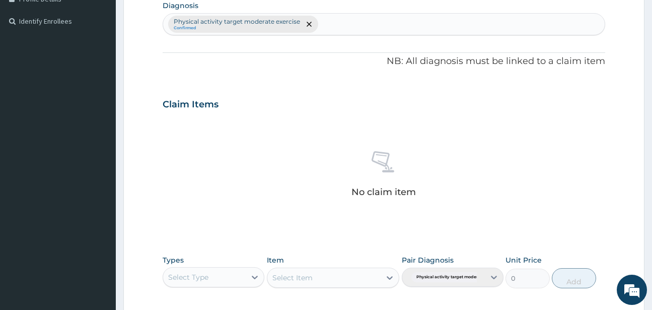
scroll to position [426, 0]
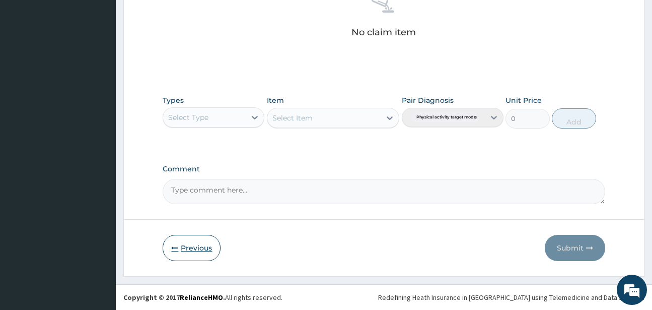
click at [196, 246] on button "Previous" at bounding box center [192, 248] width 58 height 26
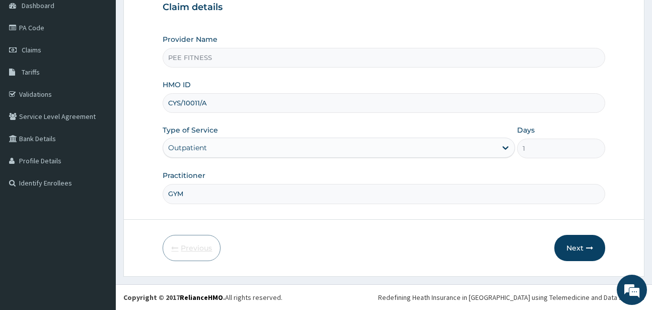
scroll to position [104, 0]
drag, startPoint x: 167, startPoint y: 104, endPoint x: 298, endPoint y: 130, distance: 133.0
click at [298, 130] on div "Provider Name PEE FITNESS HMO ID CYS/10011/A Type of Service Outpatient Days 1 …" at bounding box center [384, 118] width 442 height 169
type input "RGI/10003/A"
click at [576, 249] on button "Next" at bounding box center [580, 248] width 51 height 26
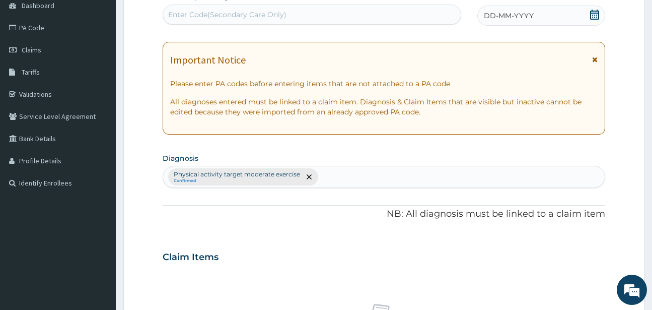
click at [174, 11] on div "Enter Code(Secondary Care Only)" at bounding box center [227, 15] width 118 height 10
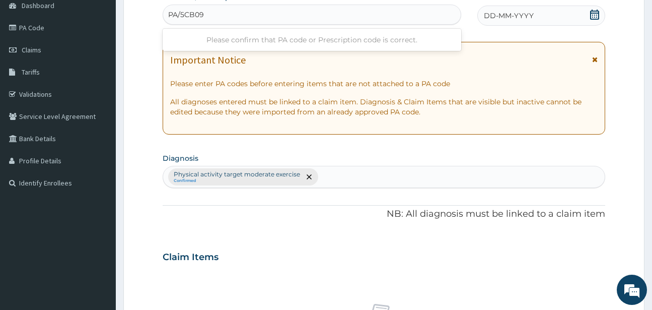
type input "PA/5CB09B"
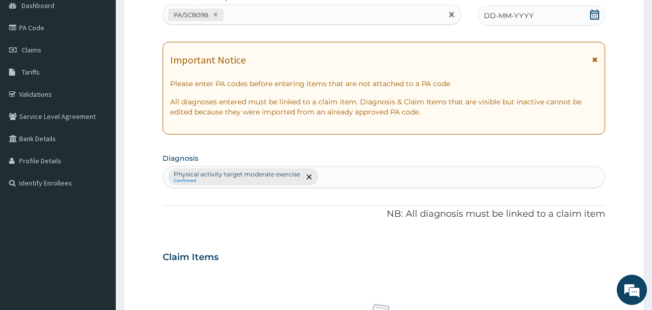
click at [591, 14] on icon at bounding box center [594, 15] width 9 height 10
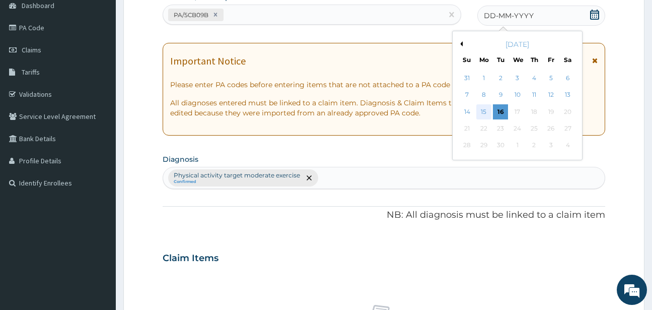
click at [481, 112] on div "15" at bounding box center [484, 111] width 15 height 15
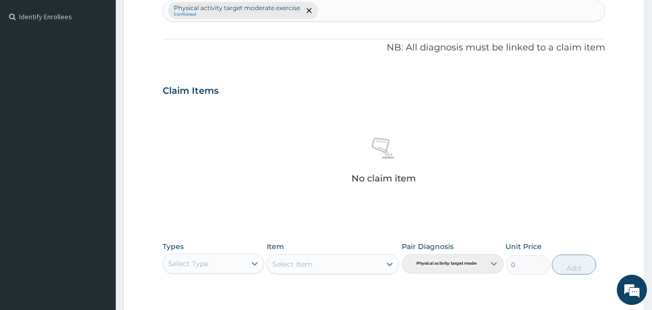
scroll to position [417, 0]
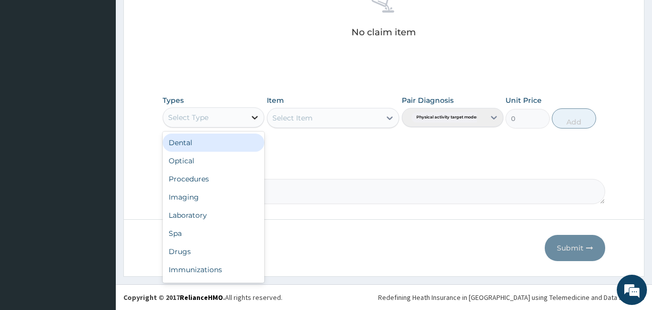
click at [258, 116] on icon at bounding box center [255, 117] width 10 height 10
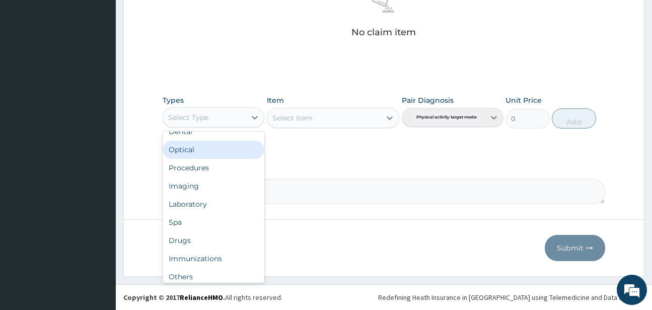
scroll to position [34, 0]
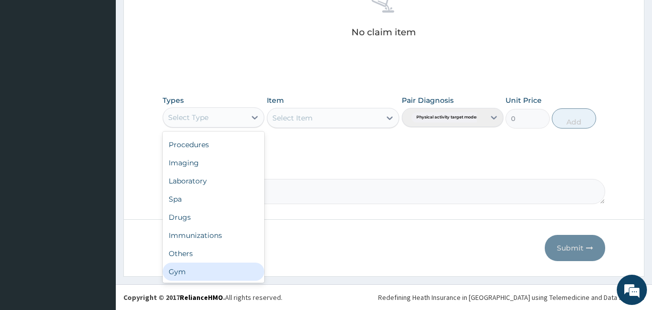
drag, startPoint x: 176, startPoint y: 270, endPoint x: 182, endPoint y: 268, distance: 6.1
click at [176, 270] on div "Gym" at bounding box center [214, 271] width 102 height 18
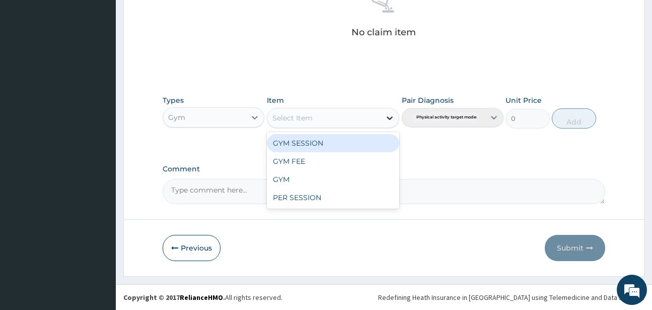
click at [388, 115] on icon at bounding box center [390, 118] width 10 height 10
click at [283, 141] on div "GYM SESSION" at bounding box center [333, 143] width 132 height 18
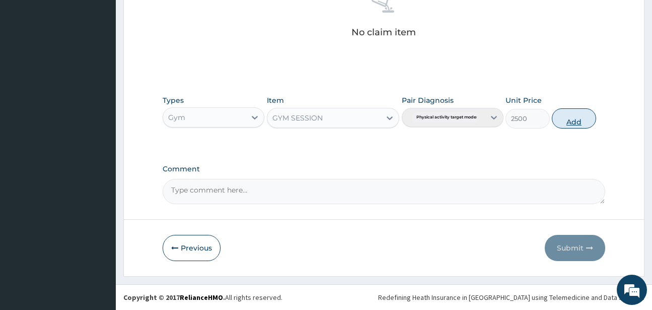
click at [572, 120] on button "Add" at bounding box center [574, 118] width 44 height 20
type input "0"
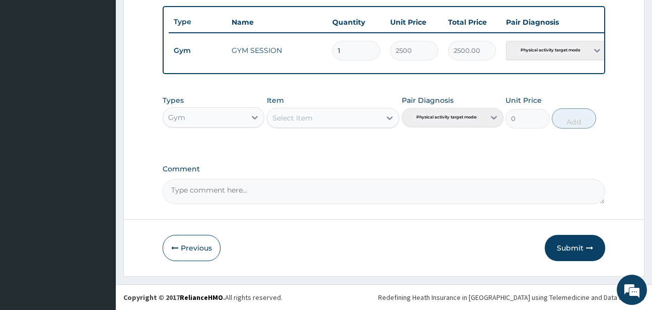
scroll to position [376, 0]
click at [566, 244] on button "Submit" at bounding box center [575, 248] width 60 height 26
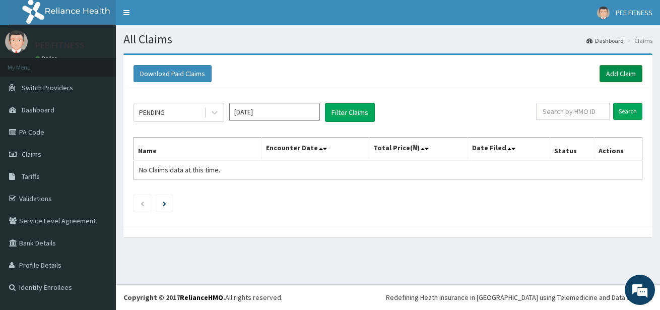
click at [630, 77] on link "Add Claim" at bounding box center [620, 73] width 43 height 17
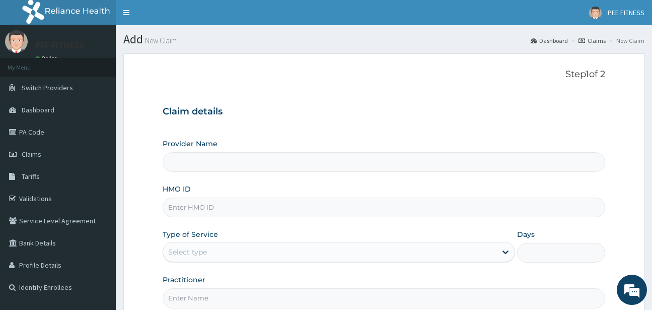
type input "PEE FITNESS"
type input "1"
click at [181, 207] on input "HMO ID" at bounding box center [384, 207] width 442 height 20
type input "P"
type input "AOM/10034/A"
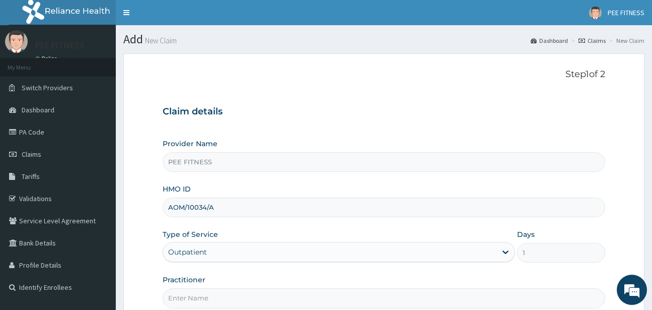
click at [181, 295] on input "Practitioner" at bounding box center [384, 298] width 442 height 20
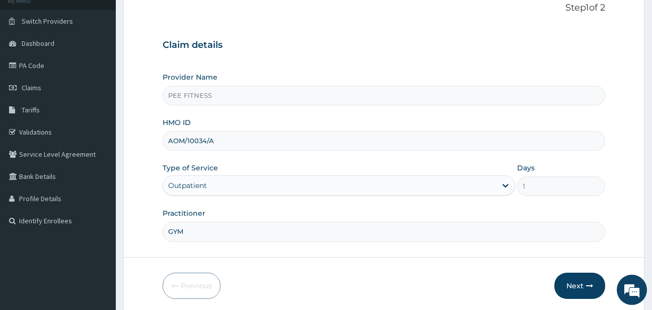
scroll to position [104, 0]
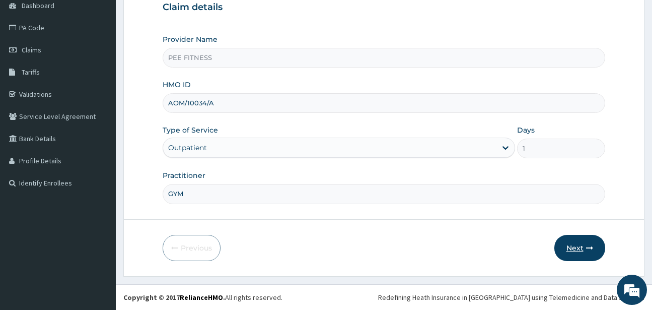
type input "GYM"
click at [579, 247] on button "Next" at bounding box center [580, 248] width 51 height 26
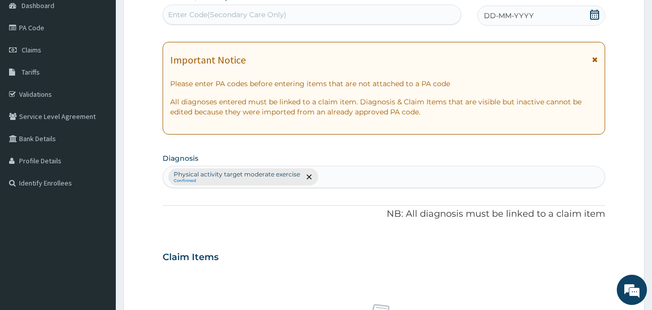
click at [596, 17] on icon at bounding box center [595, 15] width 10 height 10
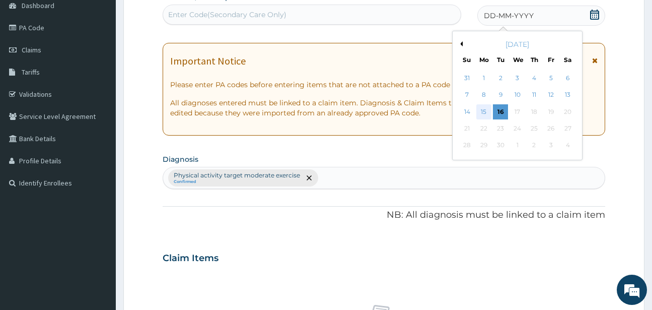
click at [484, 110] on div "15" at bounding box center [484, 111] width 15 height 15
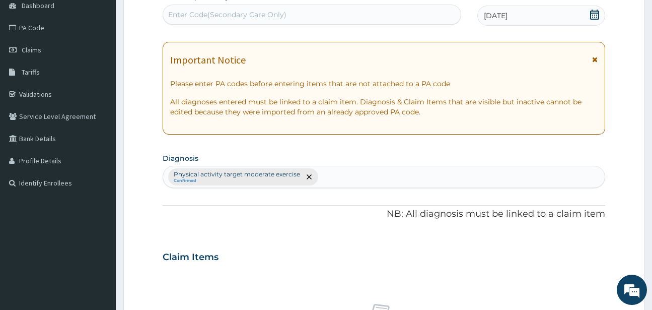
click at [177, 10] on div "Enter Code(Secondary Care Only)" at bounding box center [227, 15] width 118 height 10
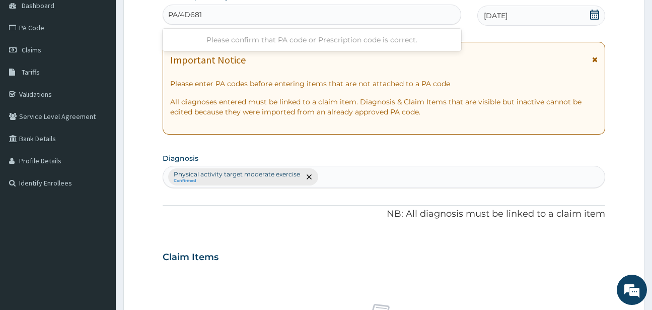
type input "PA/4D6812"
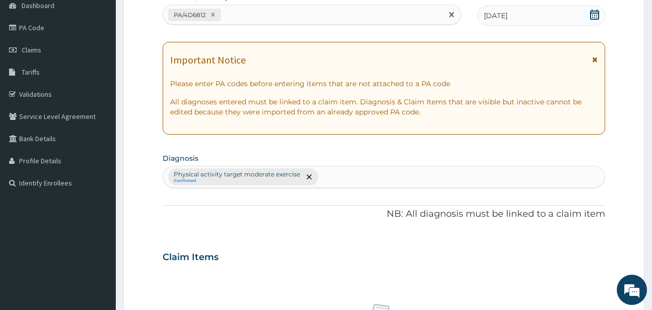
scroll to position [417, 0]
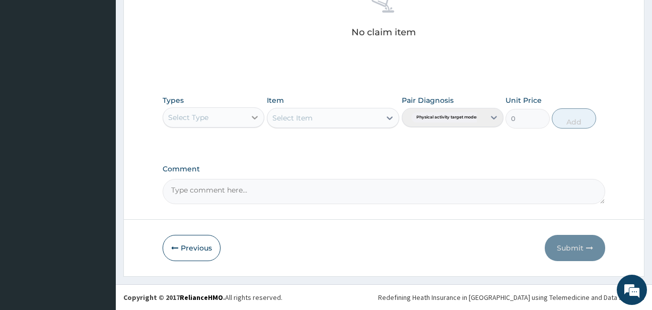
click at [256, 117] on icon at bounding box center [255, 117] width 10 height 10
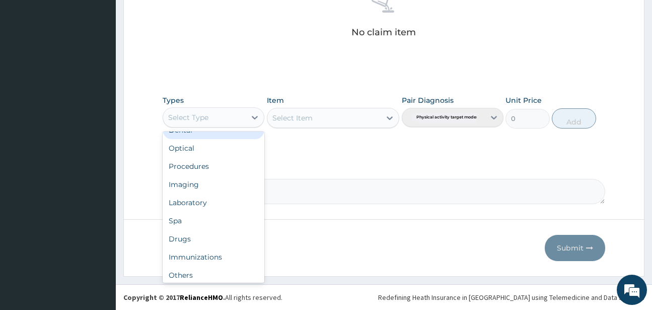
scroll to position [34, 0]
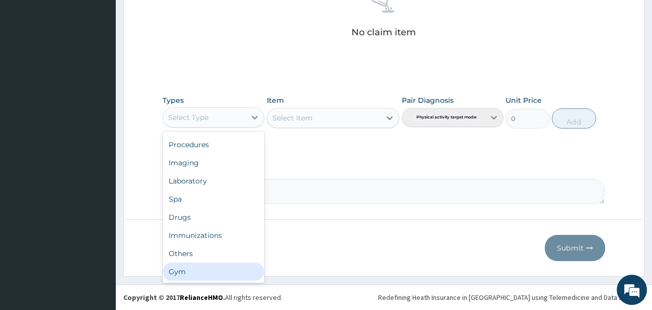
click at [179, 269] on div "Gym" at bounding box center [214, 271] width 102 height 18
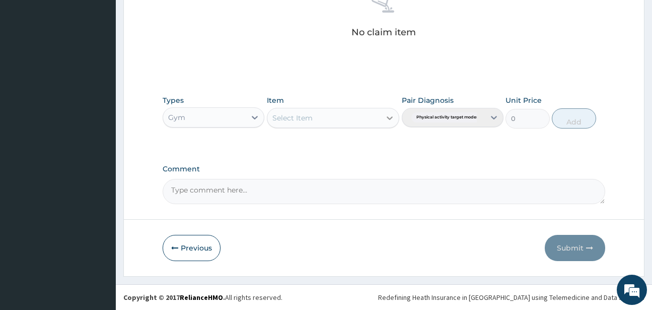
click at [389, 117] on icon at bounding box center [390, 118] width 10 height 10
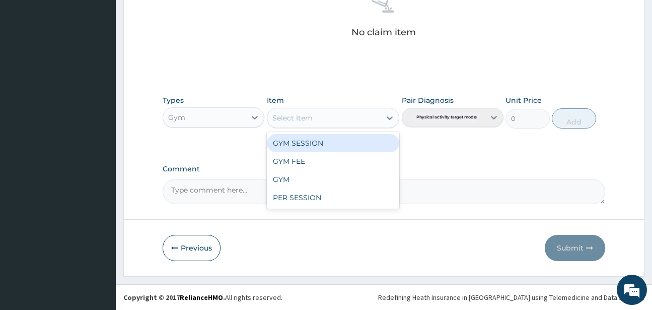
click at [303, 143] on div "GYM SESSION" at bounding box center [333, 143] width 132 height 18
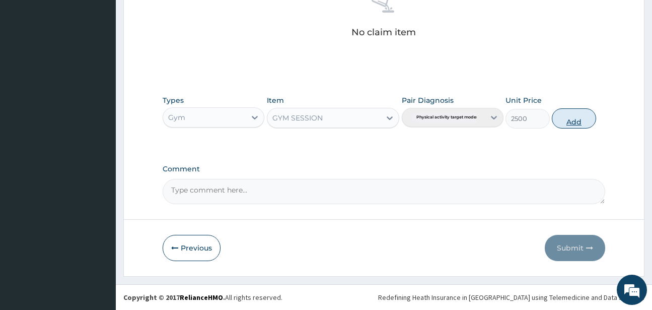
click at [576, 117] on button "Add" at bounding box center [574, 118] width 44 height 20
type input "0"
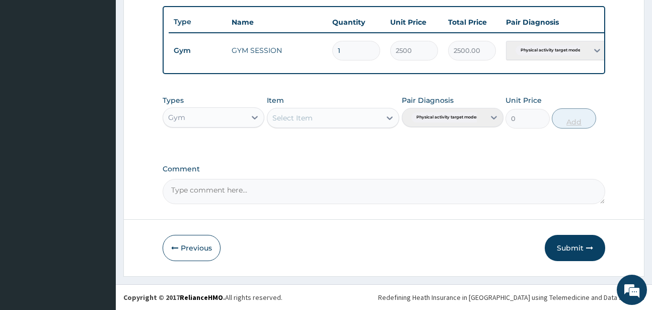
scroll to position [376, 0]
click at [569, 246] on button "Submit" at bounding box center [575, 248] width 60 height 26
